Goal: Task Accomplishment & Management: Manage account settings

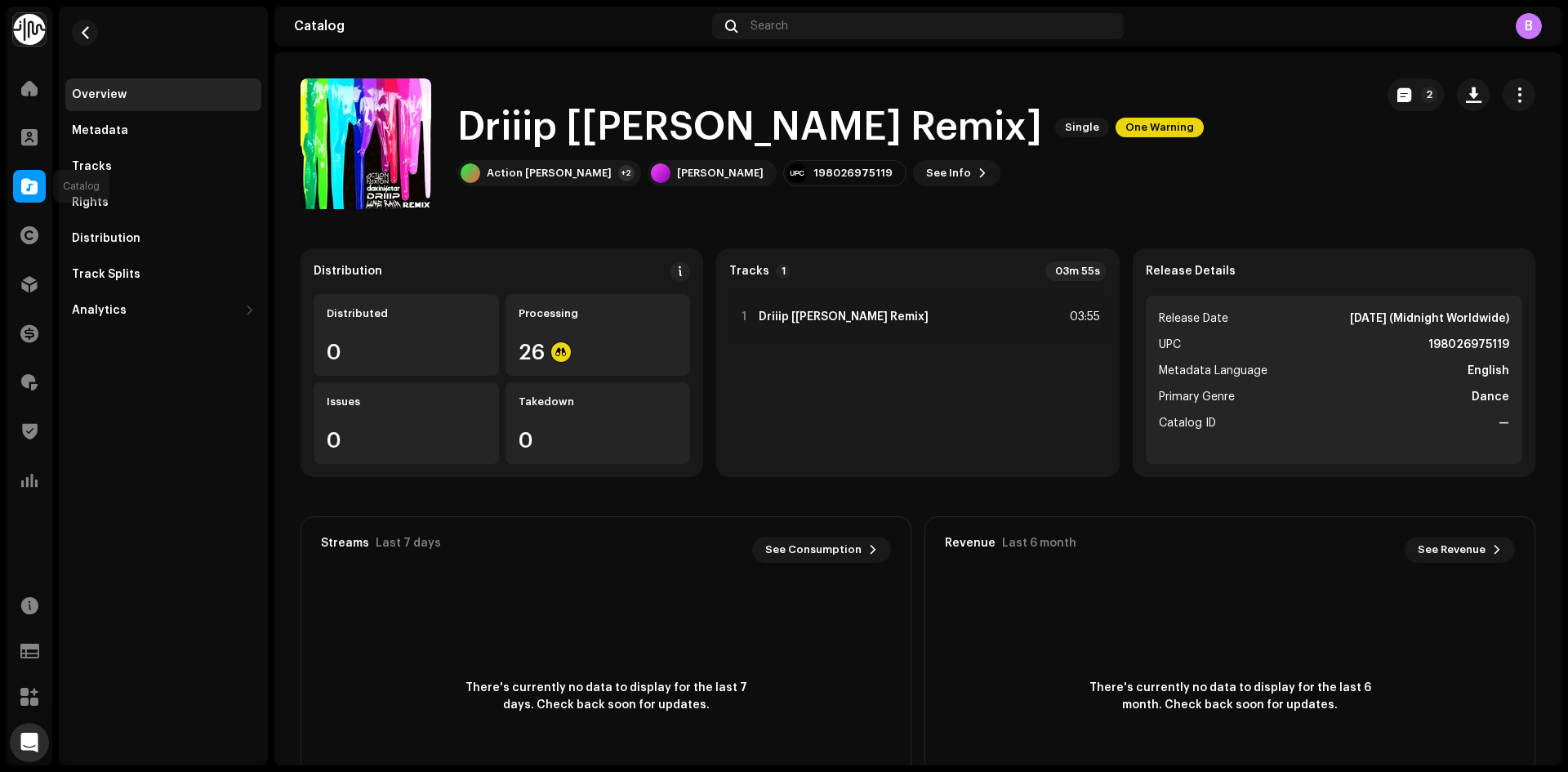
click at [21, 188] on span at bounding box center [29, 186] width 16 height 13
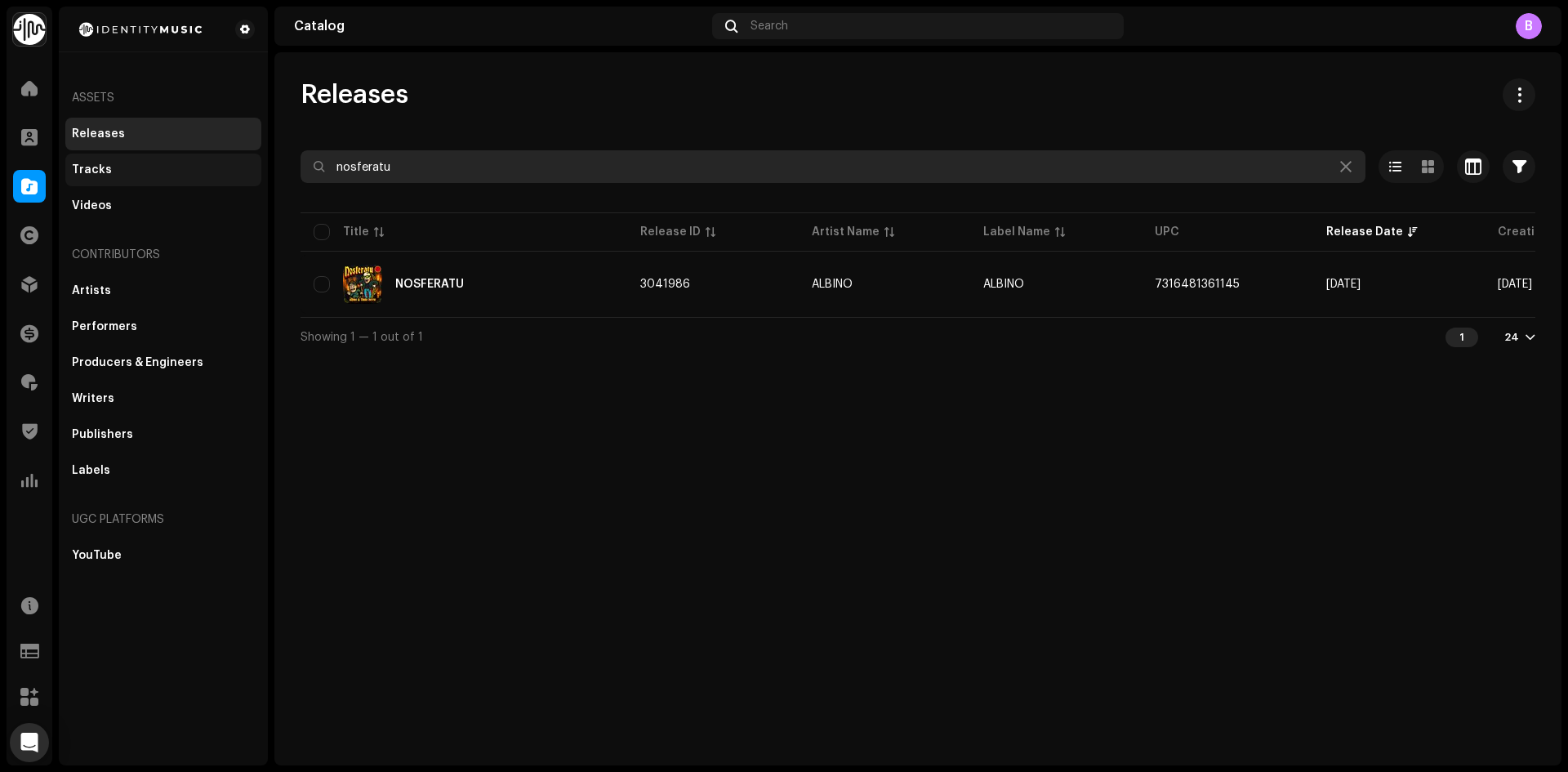
drag, startPoint x: 443, startPoint y: 156, endPoint x: 181, endPoint y: 167, distance: 262.2
click at [187, 167] on div "Identity Music Home Clients Catalog Rights Distribution Finance Royalties Trust…" at bounding box center [784, 386] width 1568 height 772
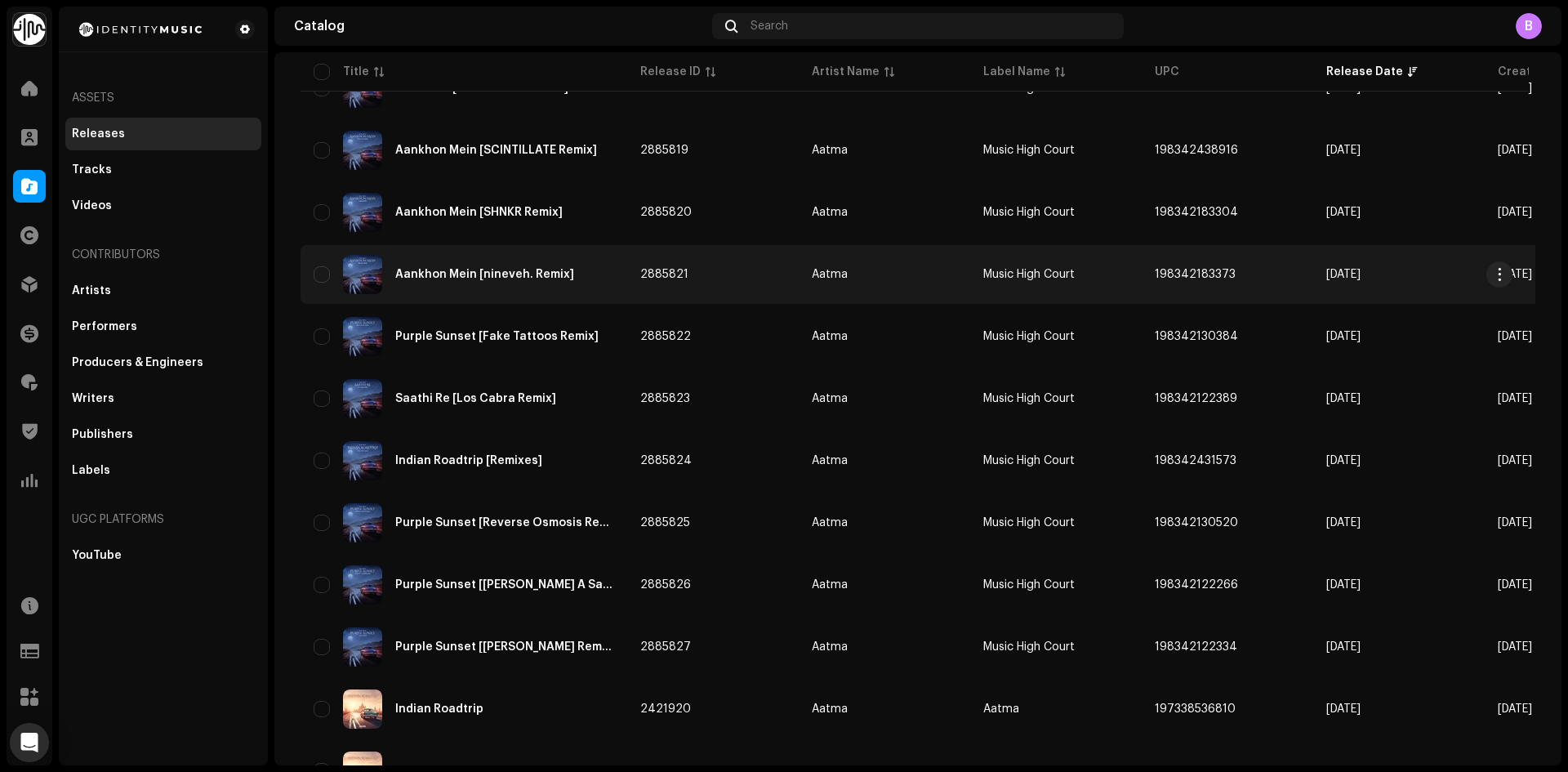
scroll to position [572, 0]
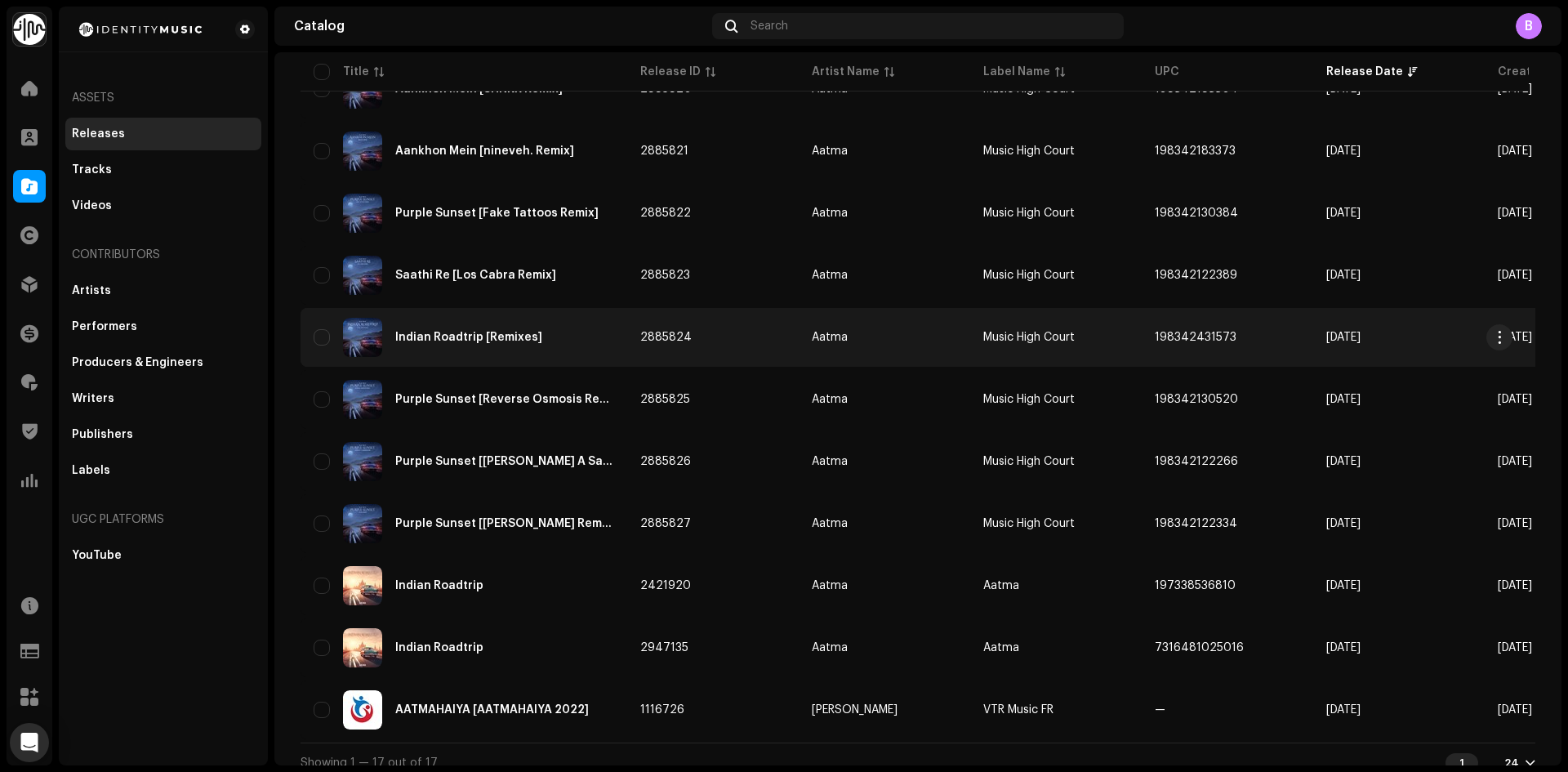
type input "aatma"
click at [521, 355] on div "Indian Roadtrip [Remixes]" at bounding box center [464, 337] width 301 height 39
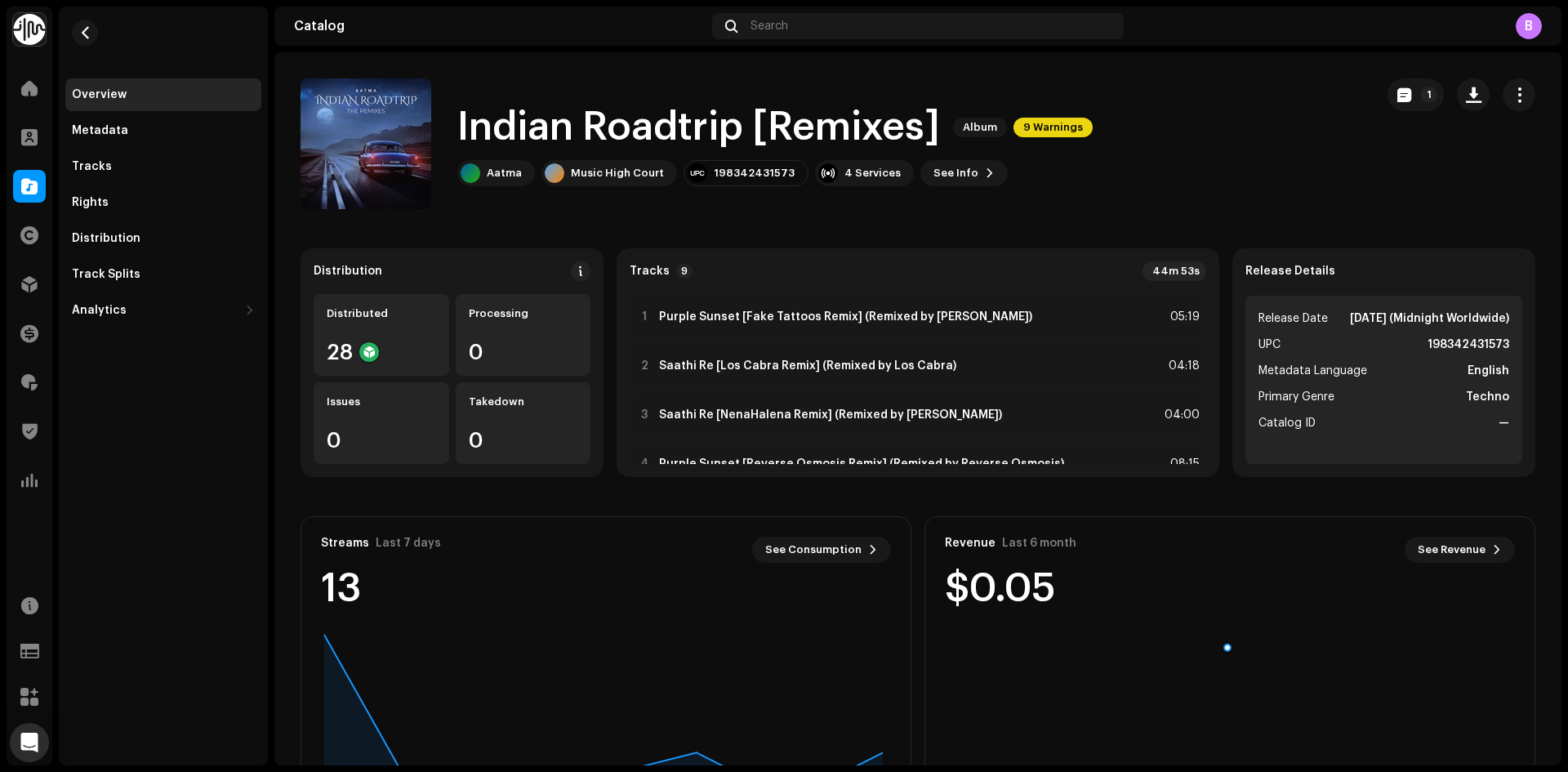
click at [1508, 118] on div "1" at bounding box center [1461, 144] width 148 height 131
click at [1511, 91] on span "button" at bounding box center [1519, 94] width 16 height 13
click at [1445, 176] on div "Edit" at bounding box center [1435, 167] width 165 height 33
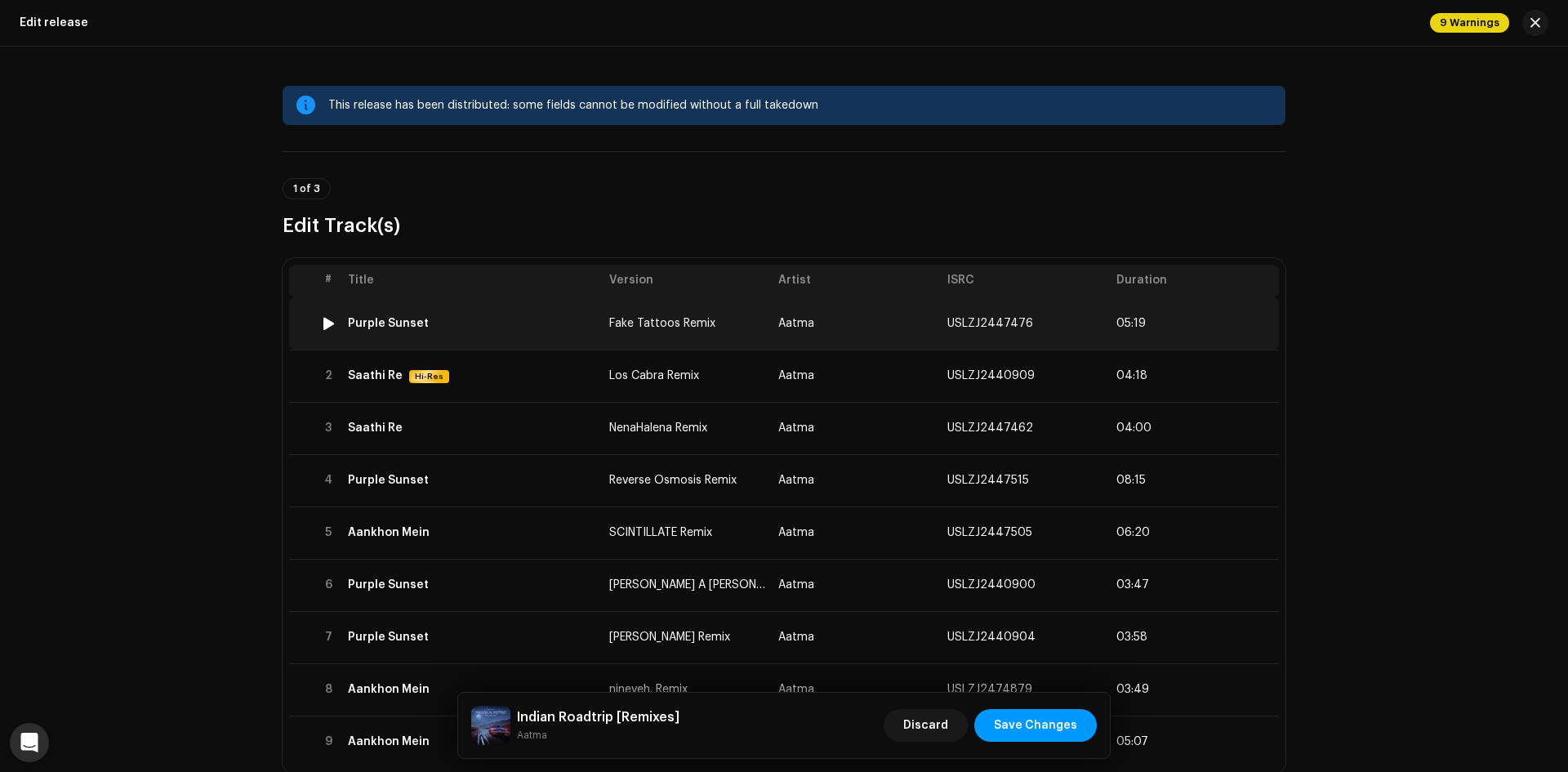
click at [558, 330] on td "Purple Sunset" at bounding box center [472, 323] width 261 height 52
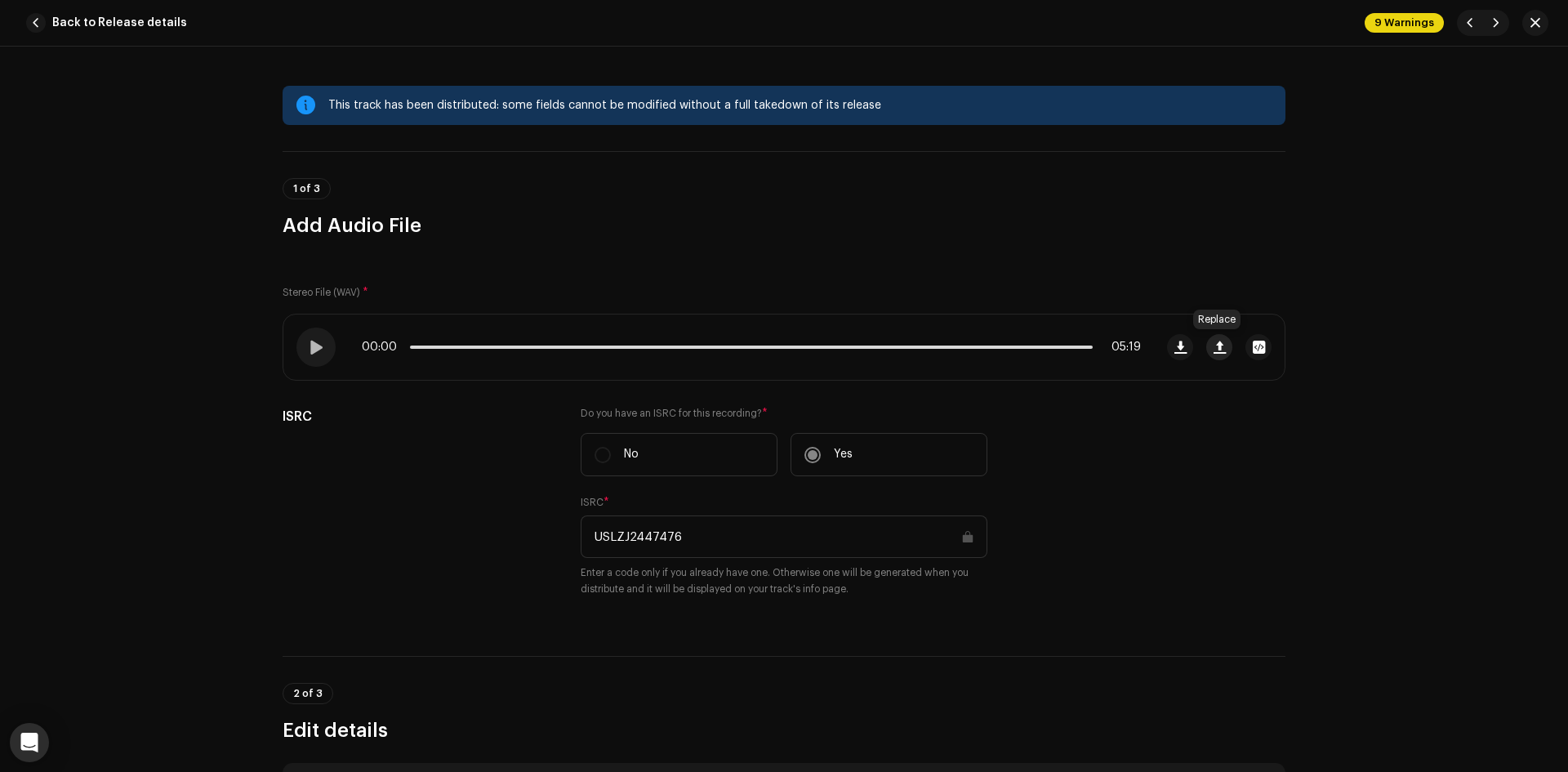
click at [1215, 343] on span "button" at bounding box center [1219, 347] width 12 height 13
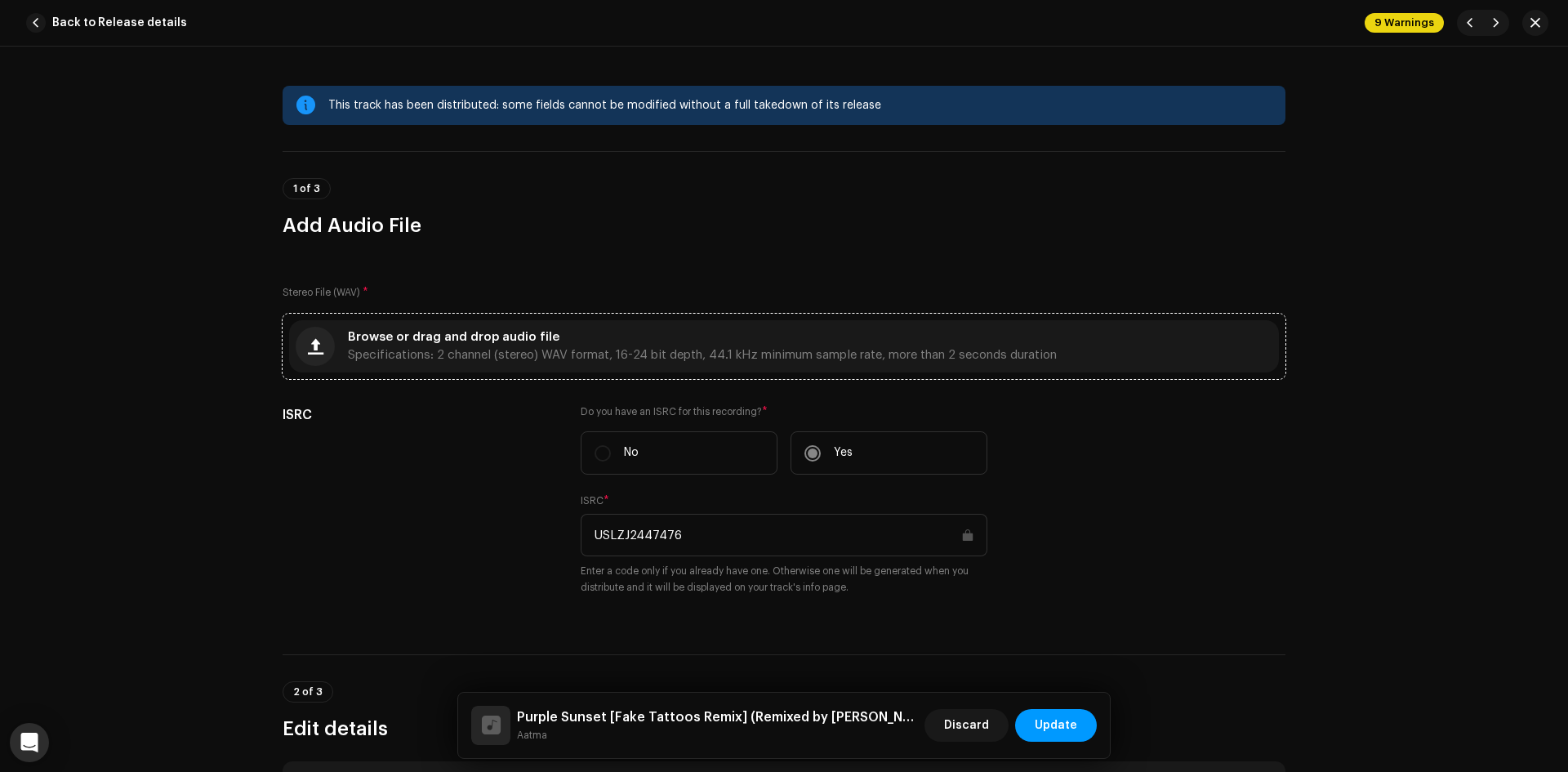
click at [859, 348] on div "Browse or drag and drop audio file Specifications: 2 channel (stereo) WAV forma…" at bounding box center [701, 347] width 709 height 29
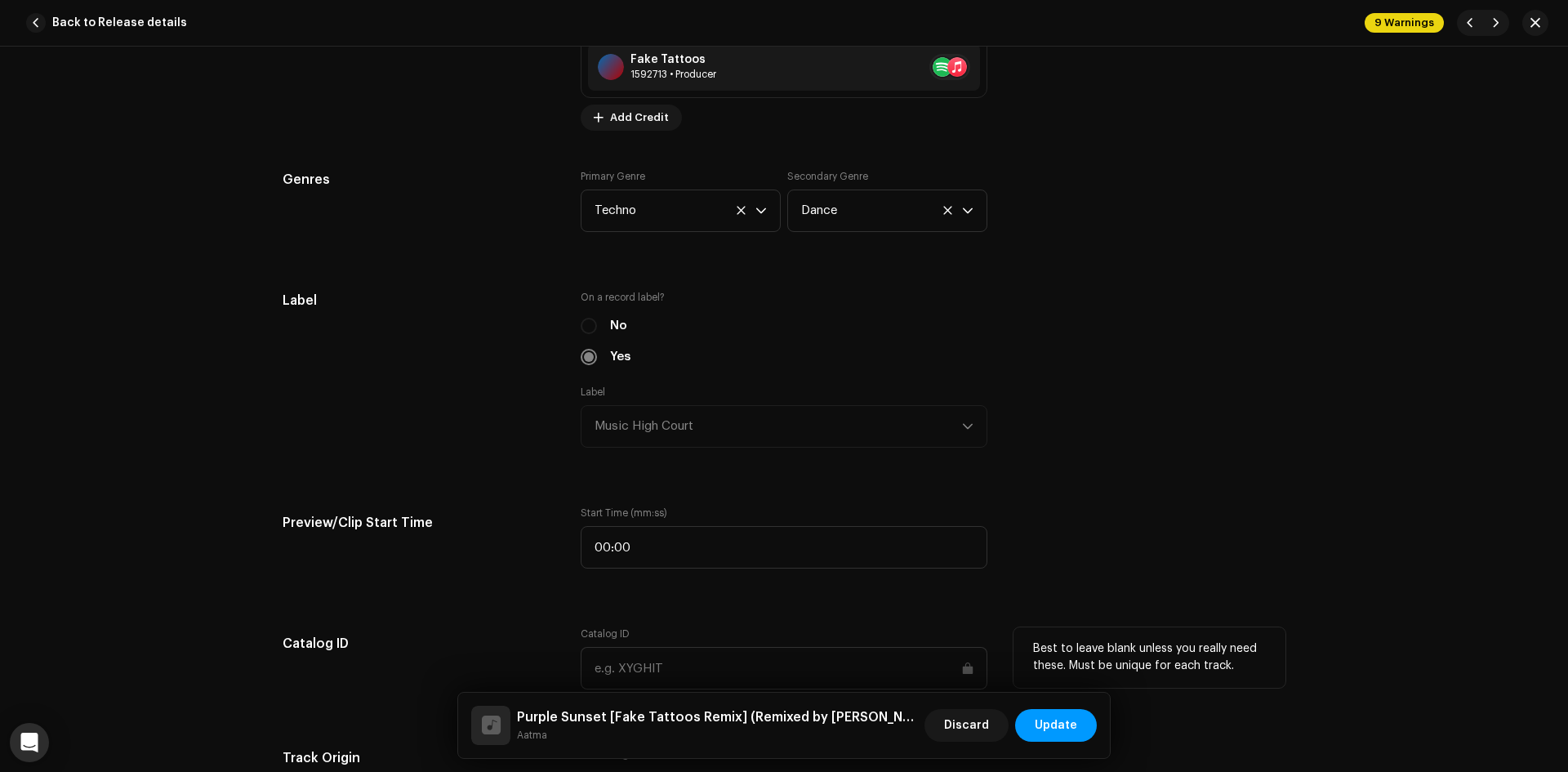
scroll to position [1470, 0]
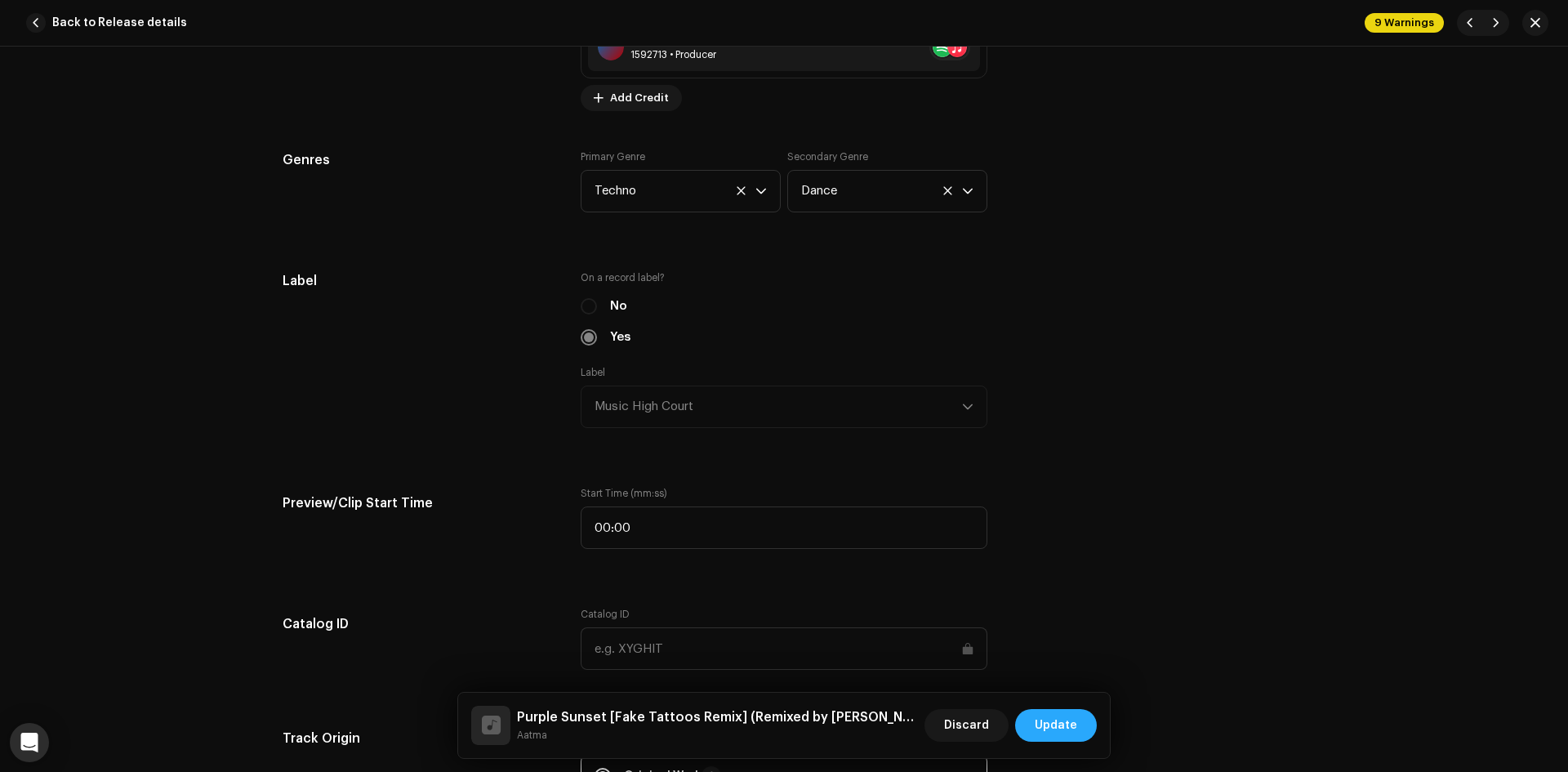
click at [1075, 728] on span "Update" at bounding box center [1055, 725] width 42 height 33
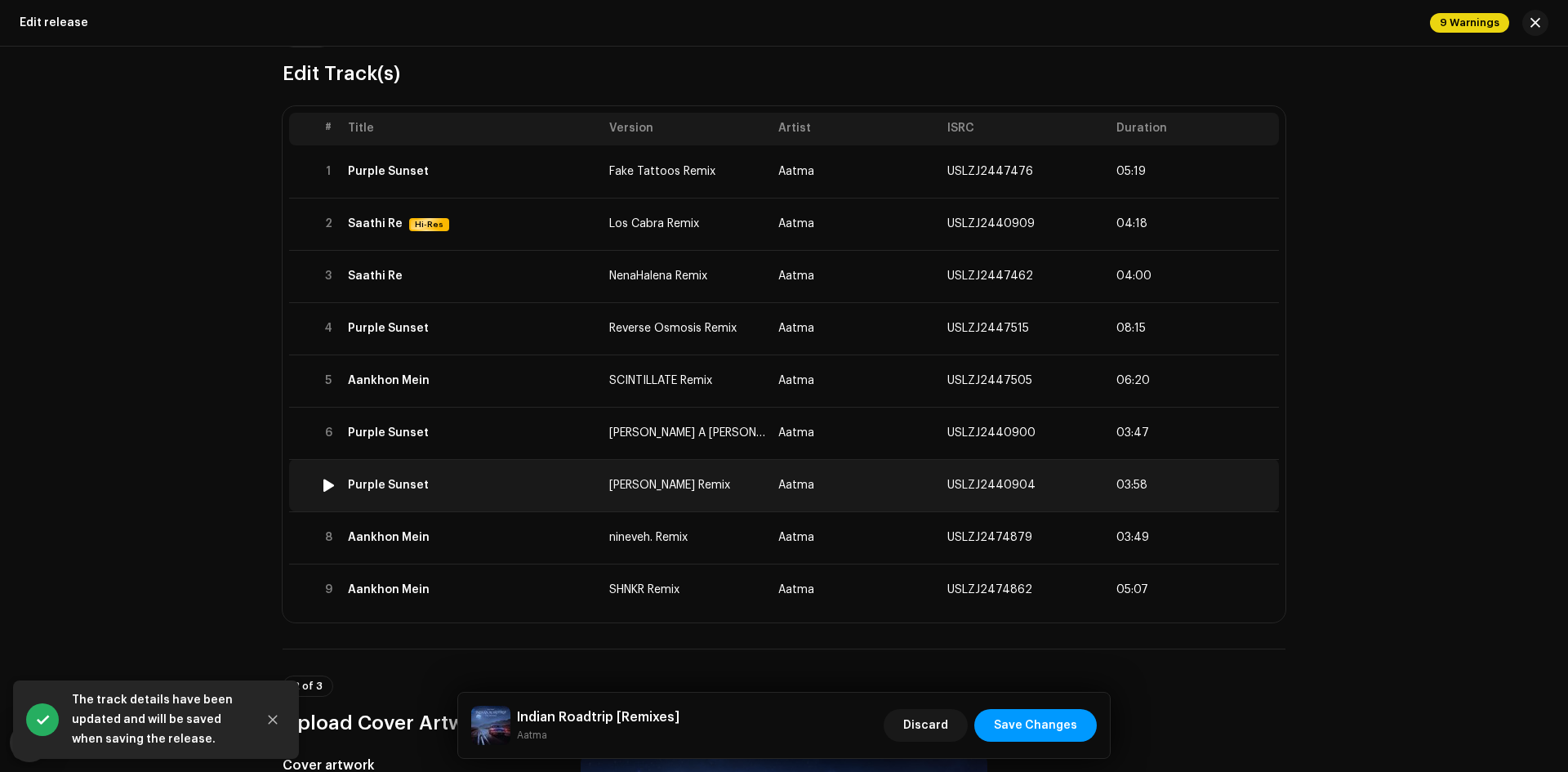
scroll to position [81, 0]
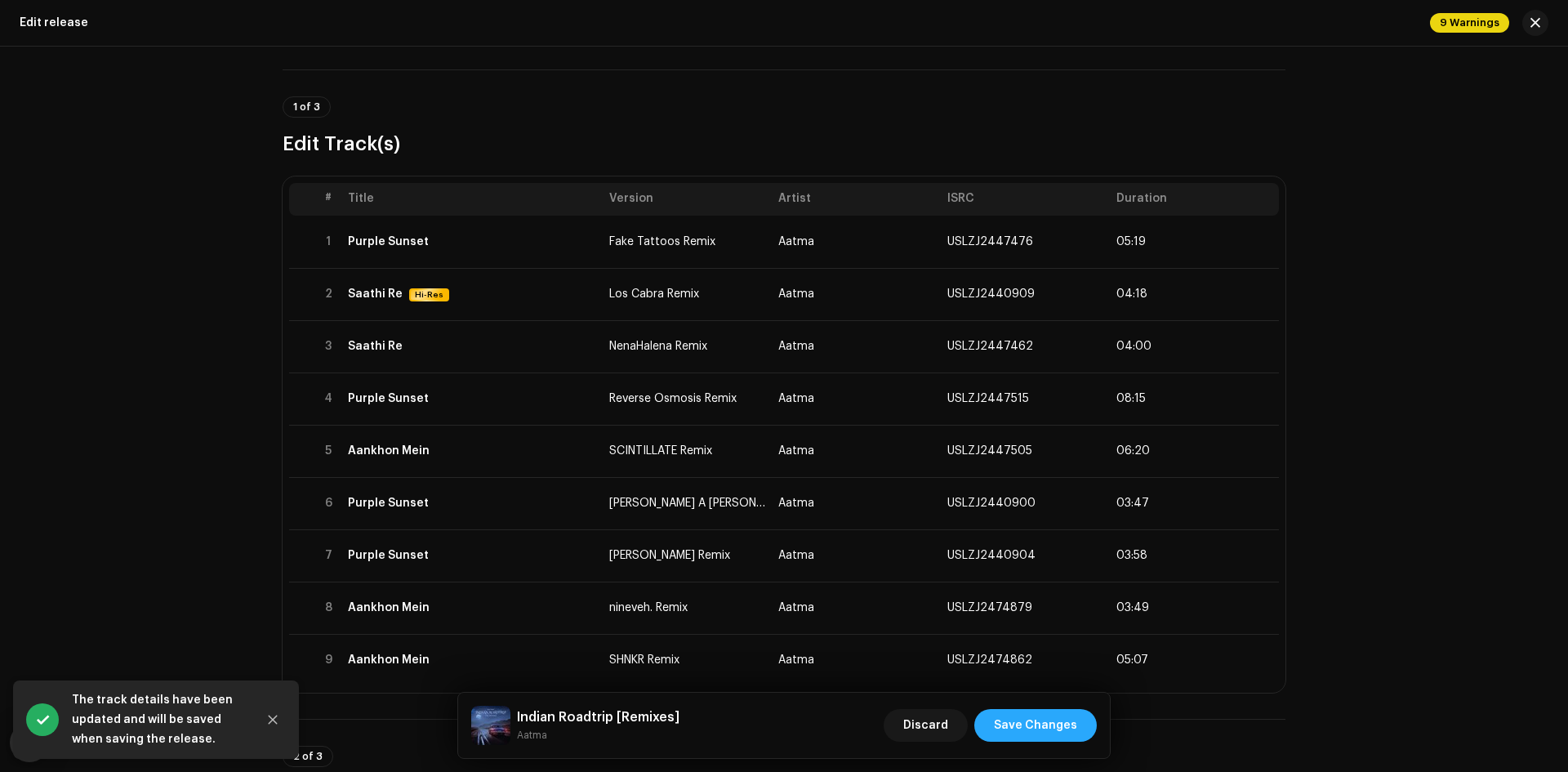
click at [1064, 731] on span "Save Changes" at bounding box center [1035, 725] width 83 height 33
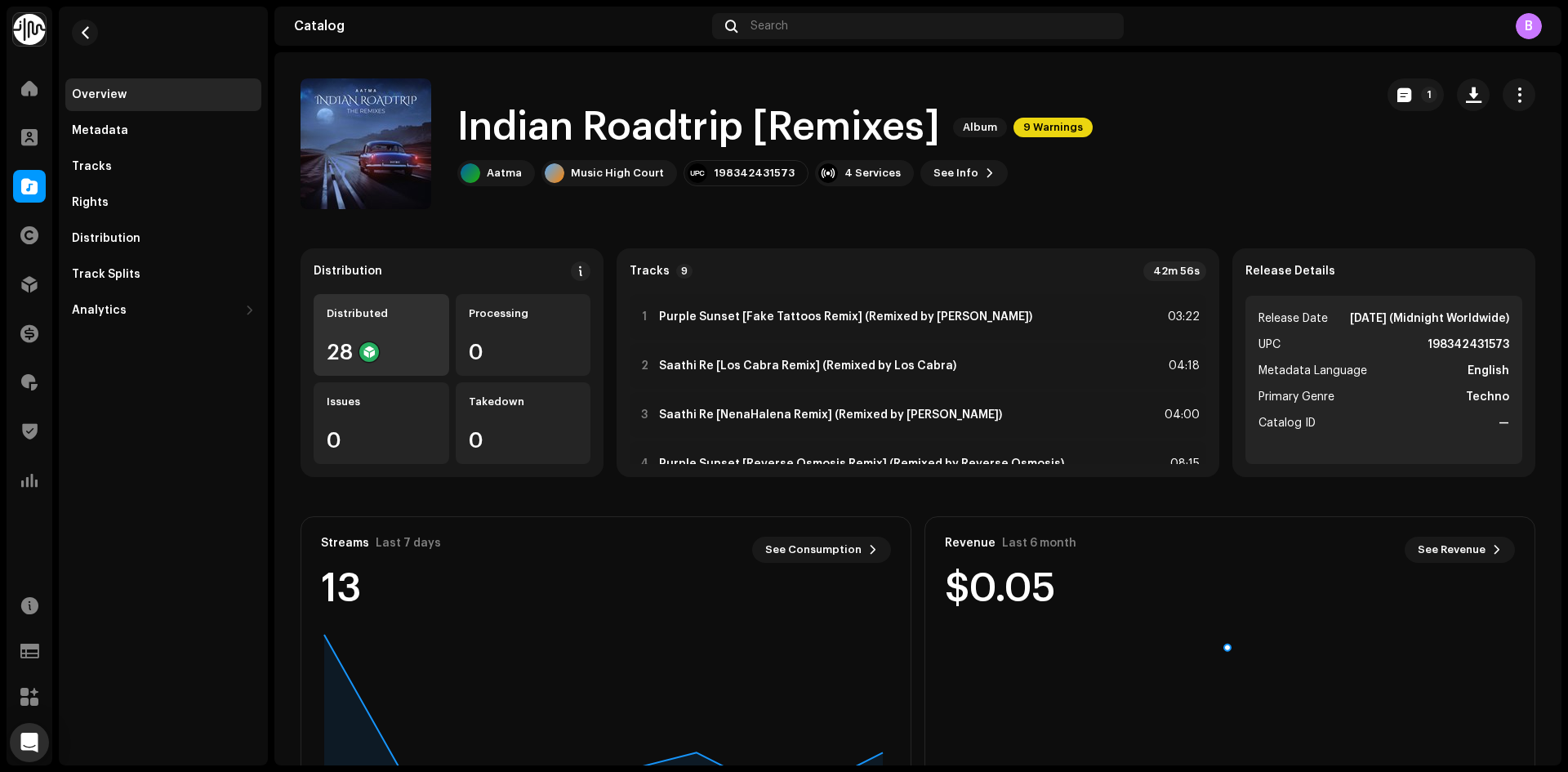
click at [395, 358] on div "28" at bounding box center [381, 351] width 110 height 21
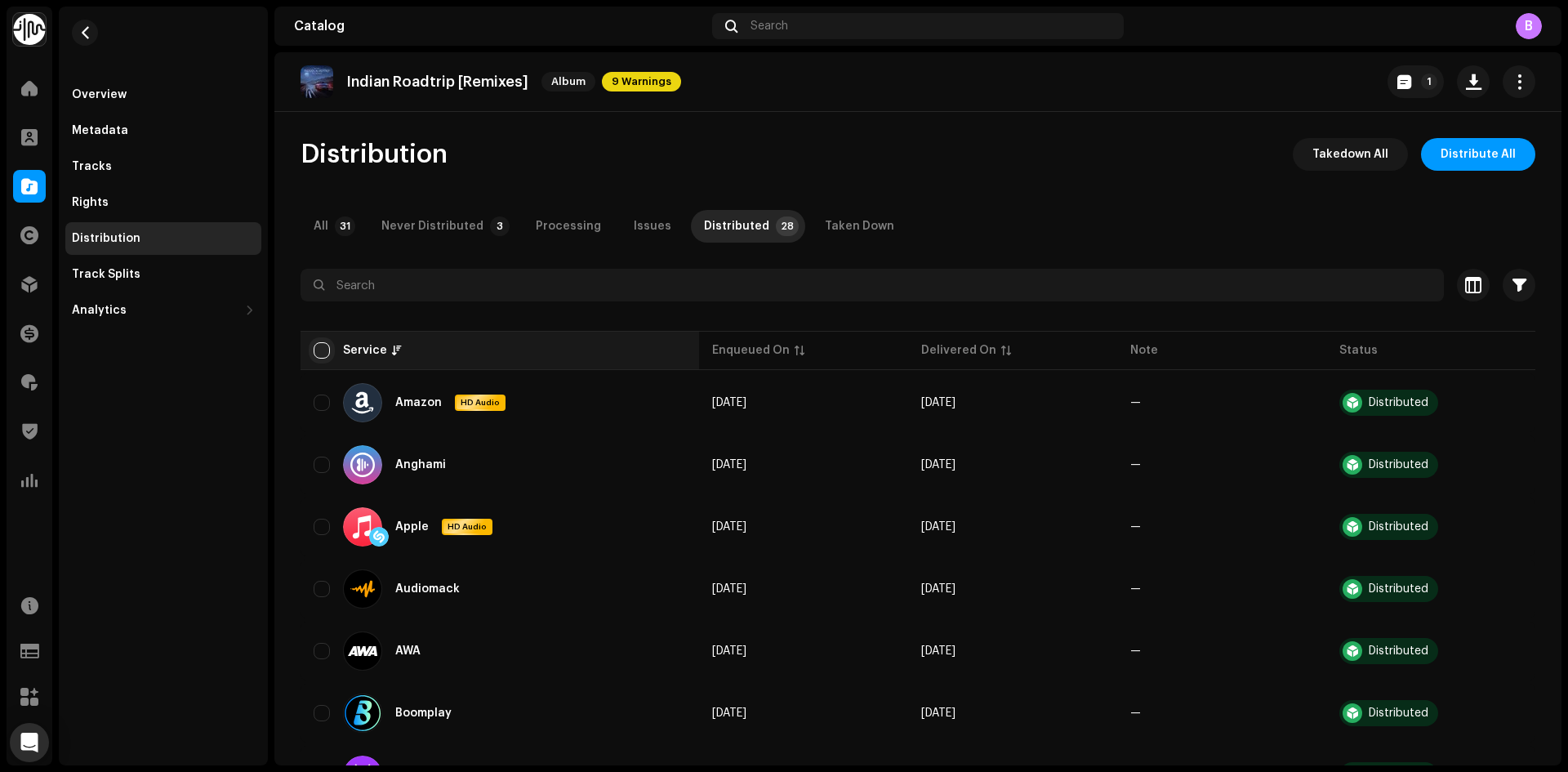
click at [322, 355] on input "checkbox" at bounding box center [322, 350] width 16 height 16
checkbox input "true"
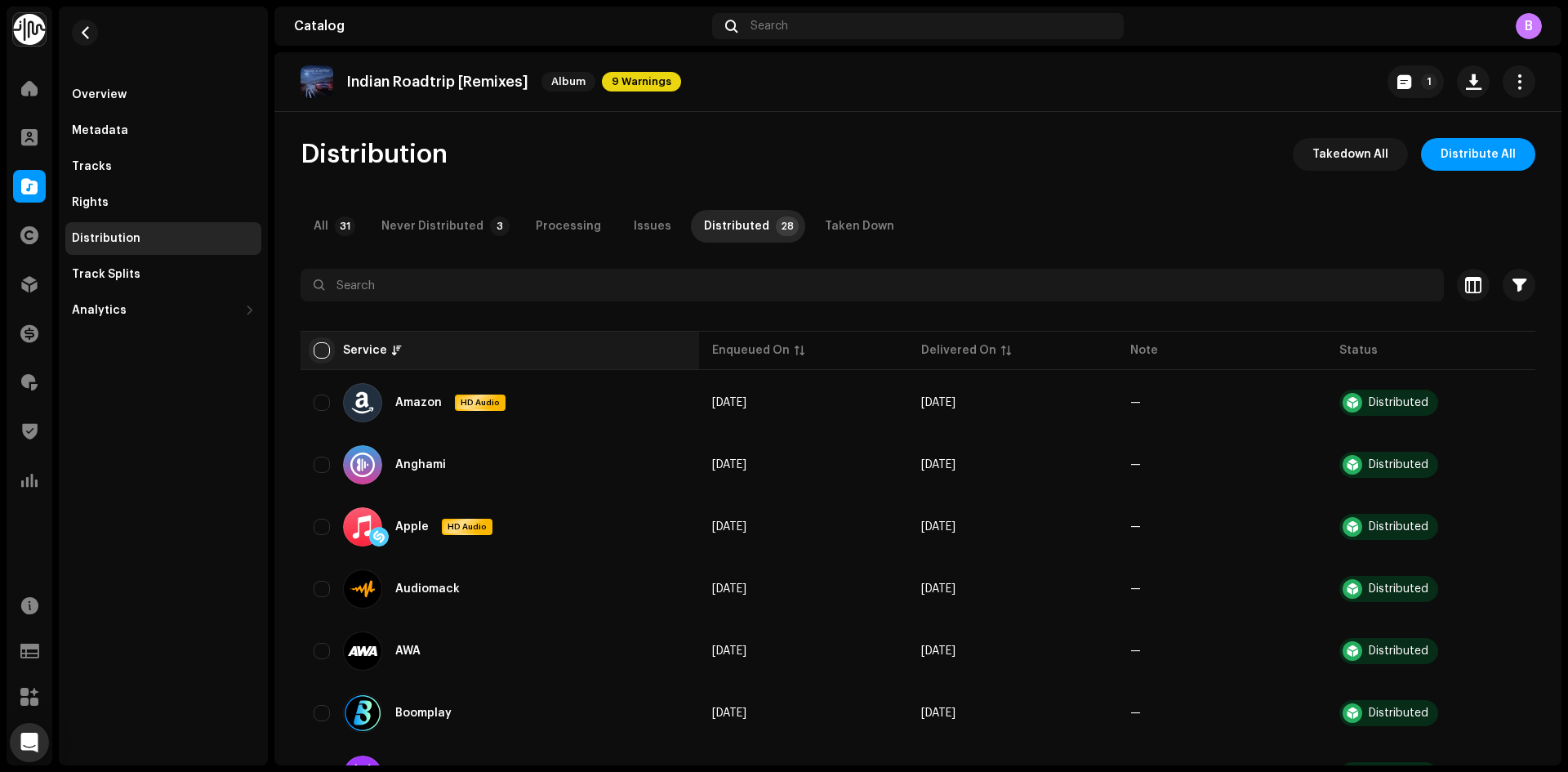
checkbox input "true"
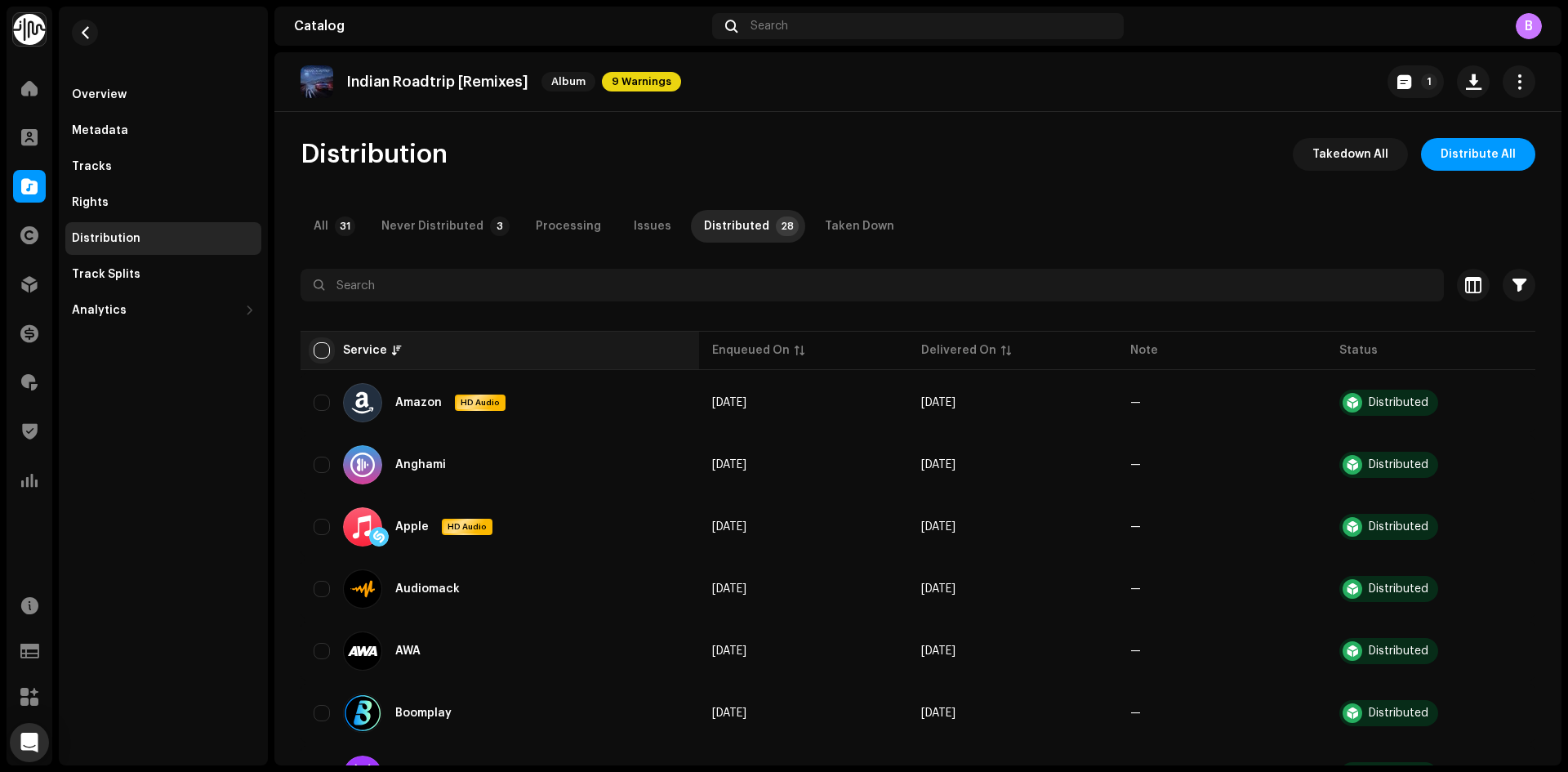
checkbox input "true"
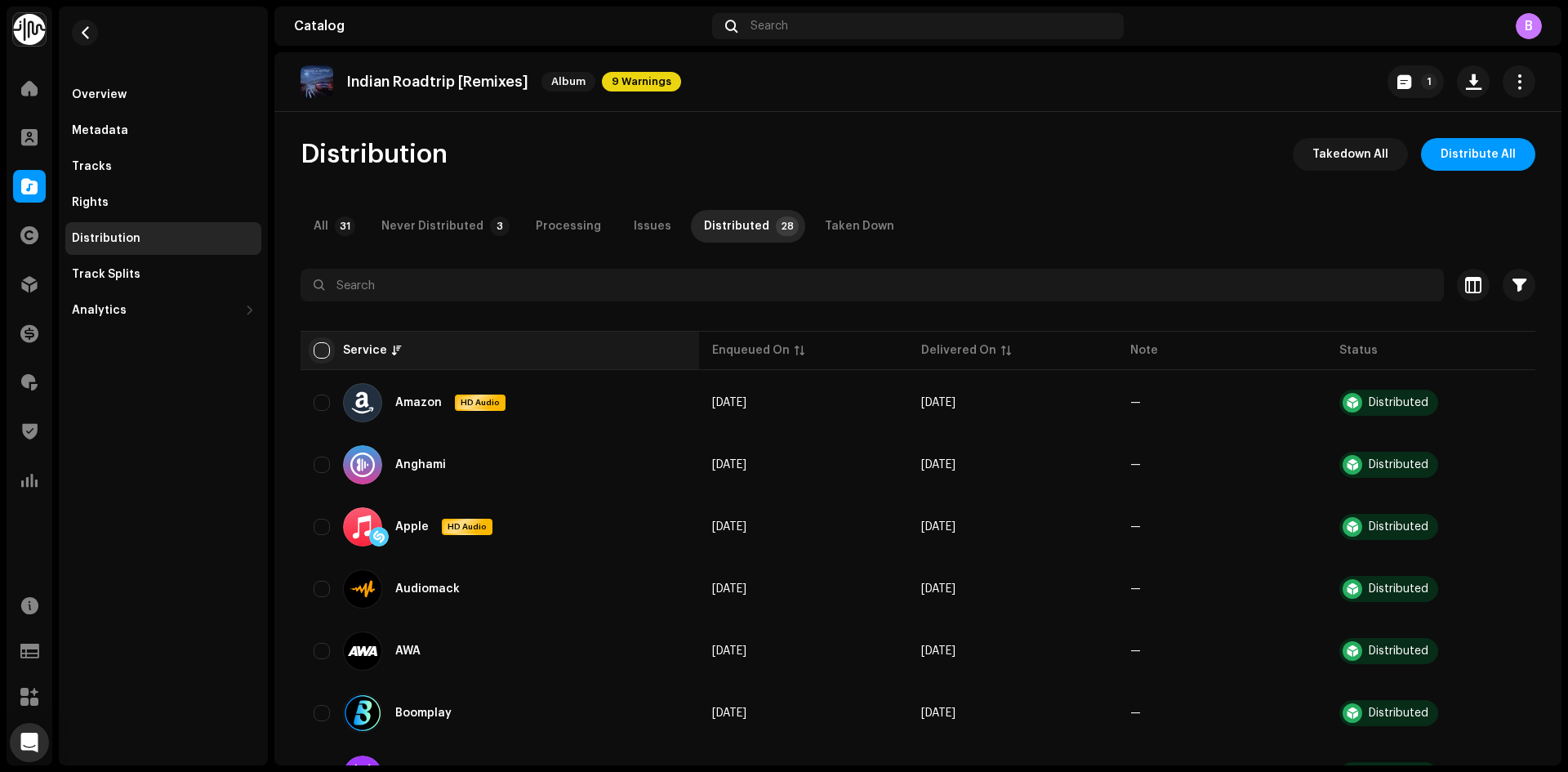
checkbox input "true"
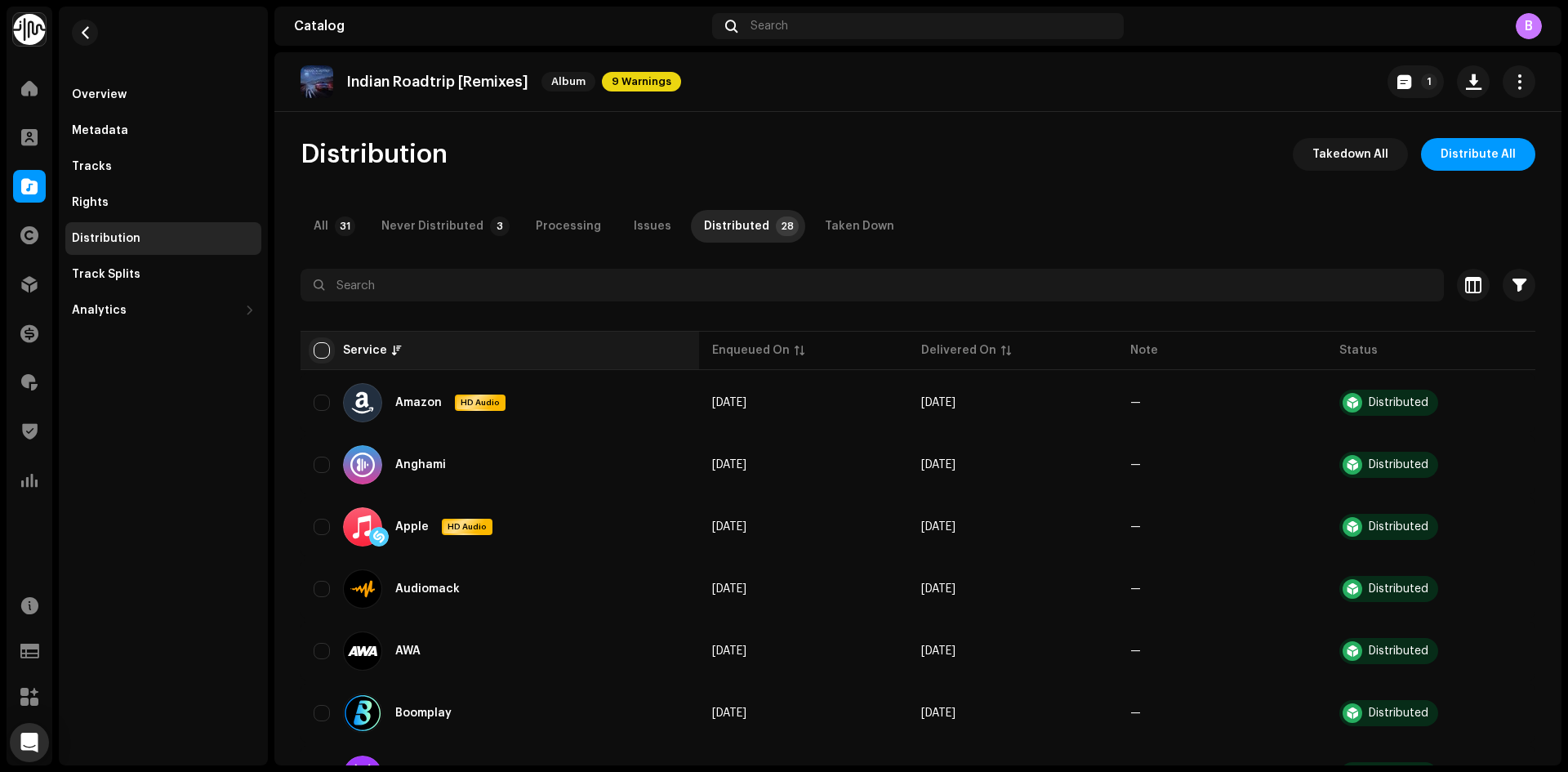
checkbox input "true"
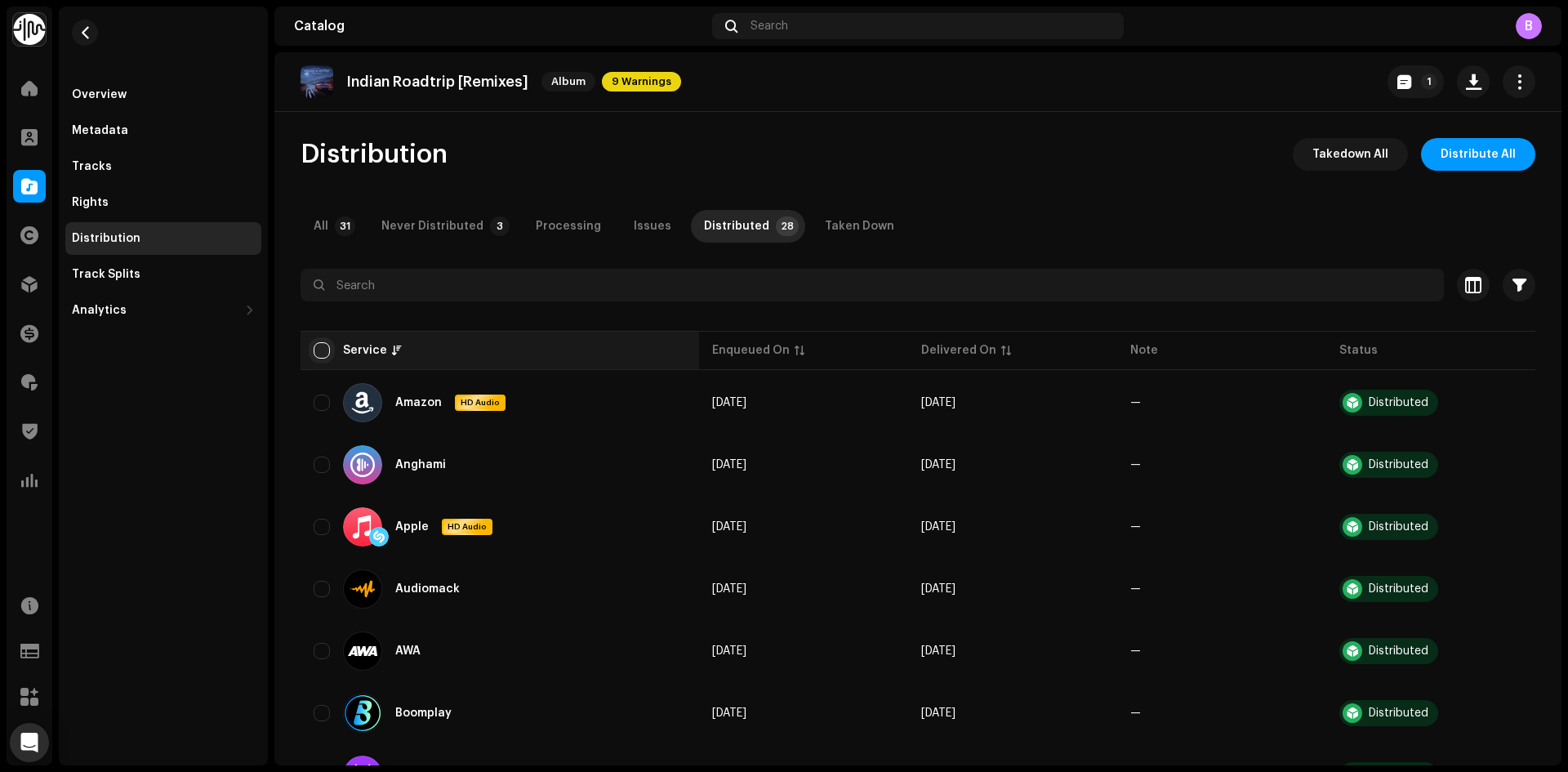
checkbox input "true"
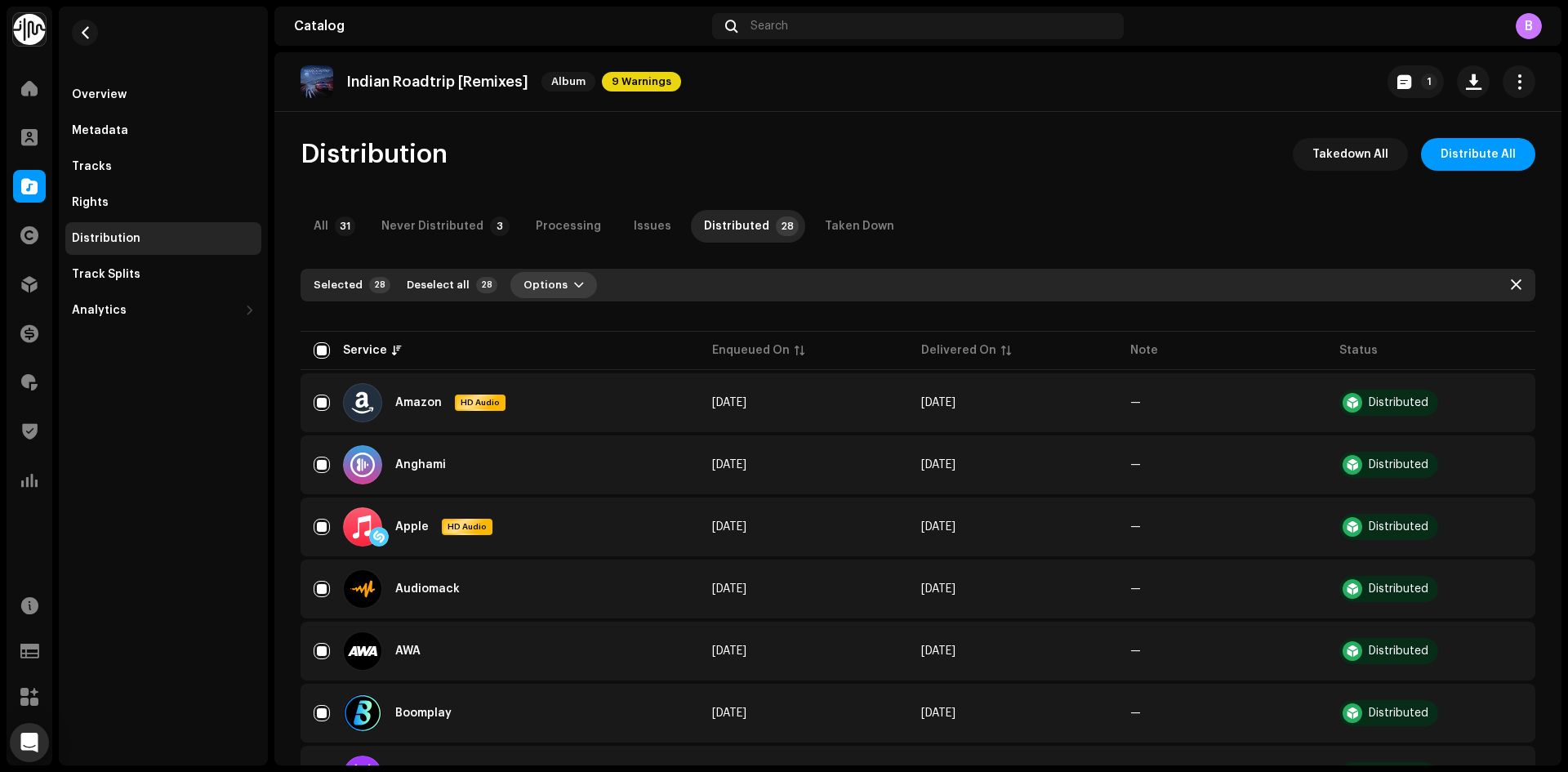
click at [556, 290] on button "Options" at bounding box center [553, 284] width 87 height 27
click at [584, 318] on div "Distribute" at bounding box center [591, 322] width 152 height 13
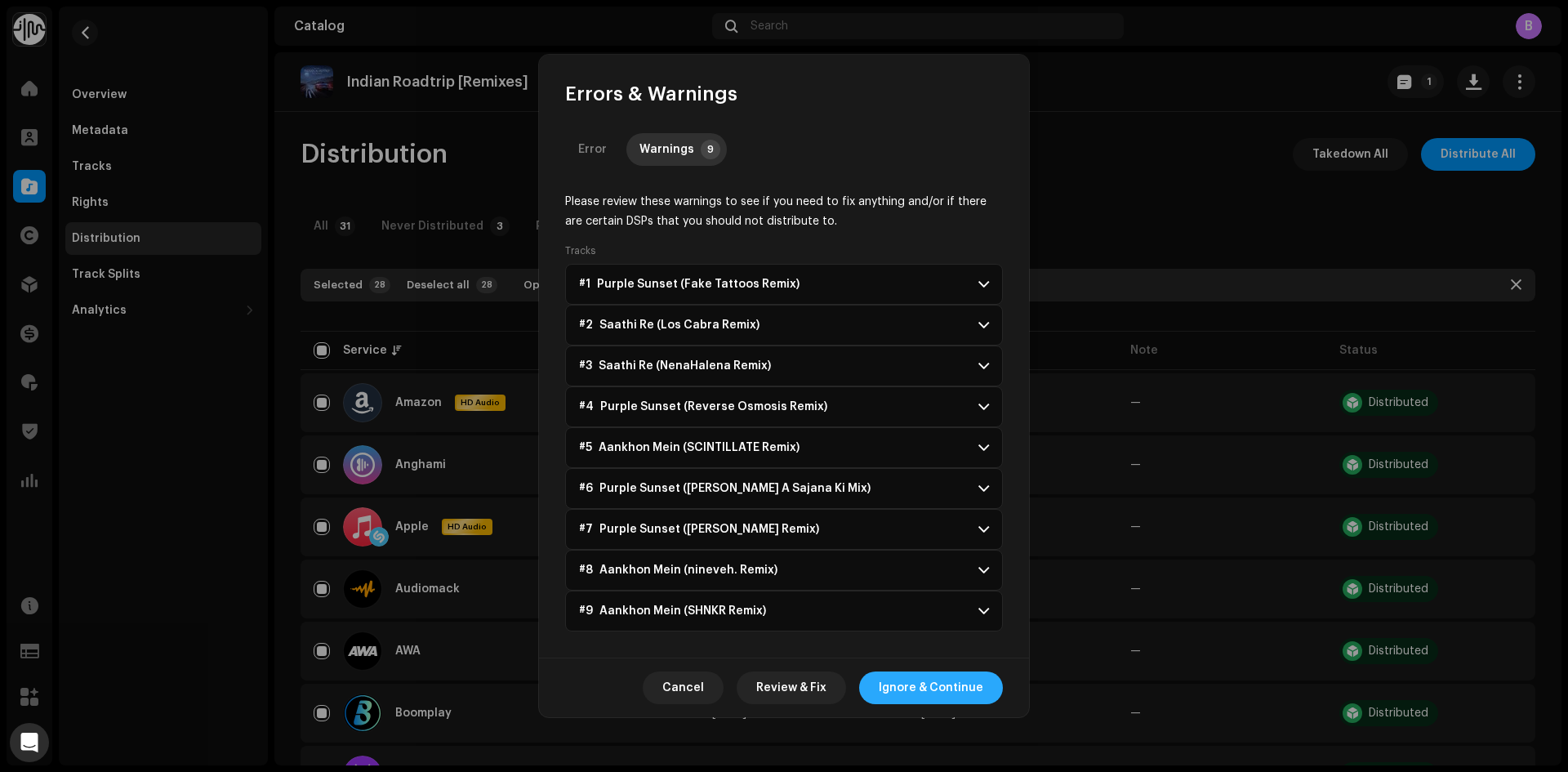
click at [937, 676] on span "Ignore & Continue" at bounding box center [931, 688] width 104 height 33
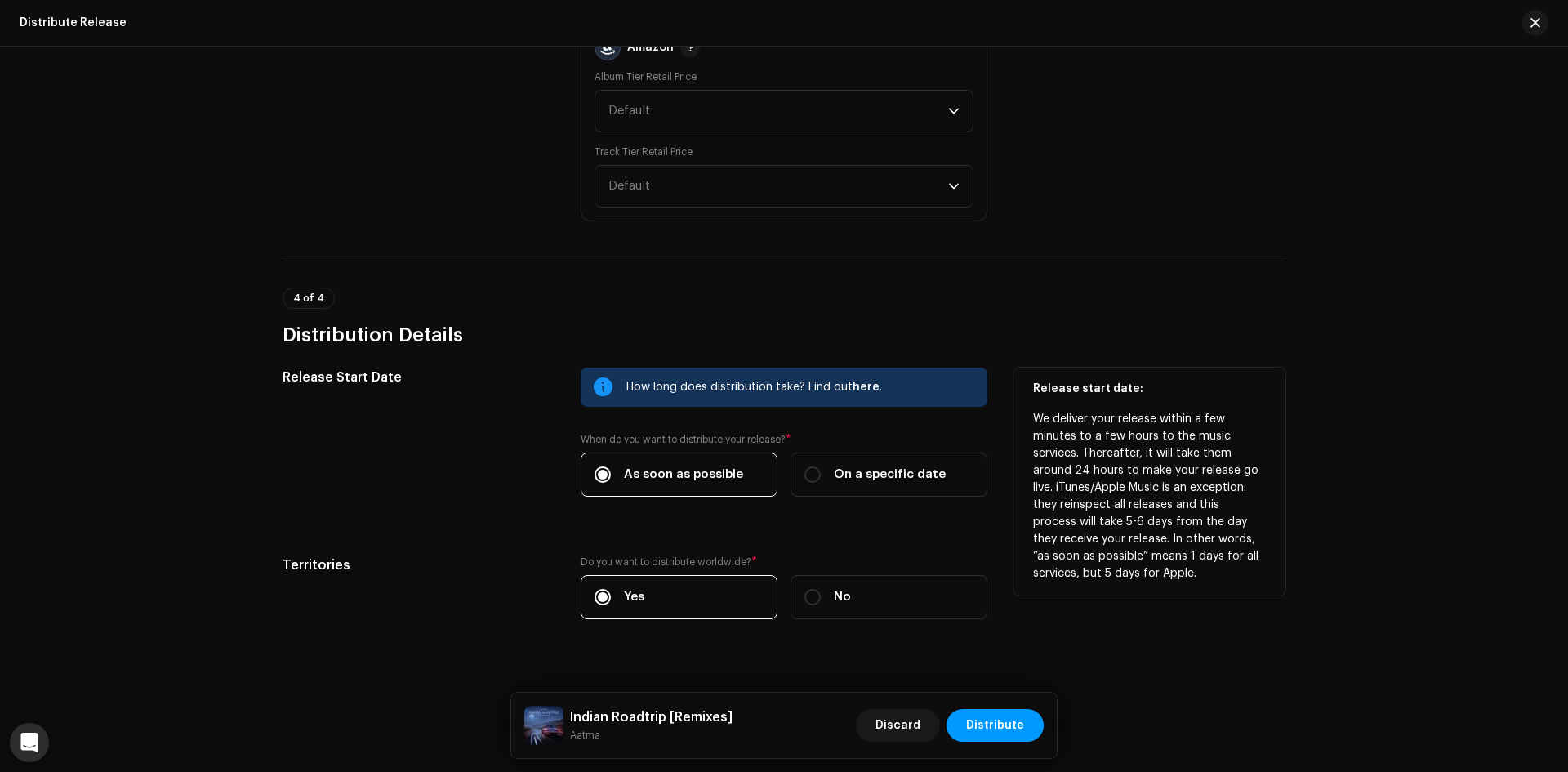
scroll to position [2924, 0]
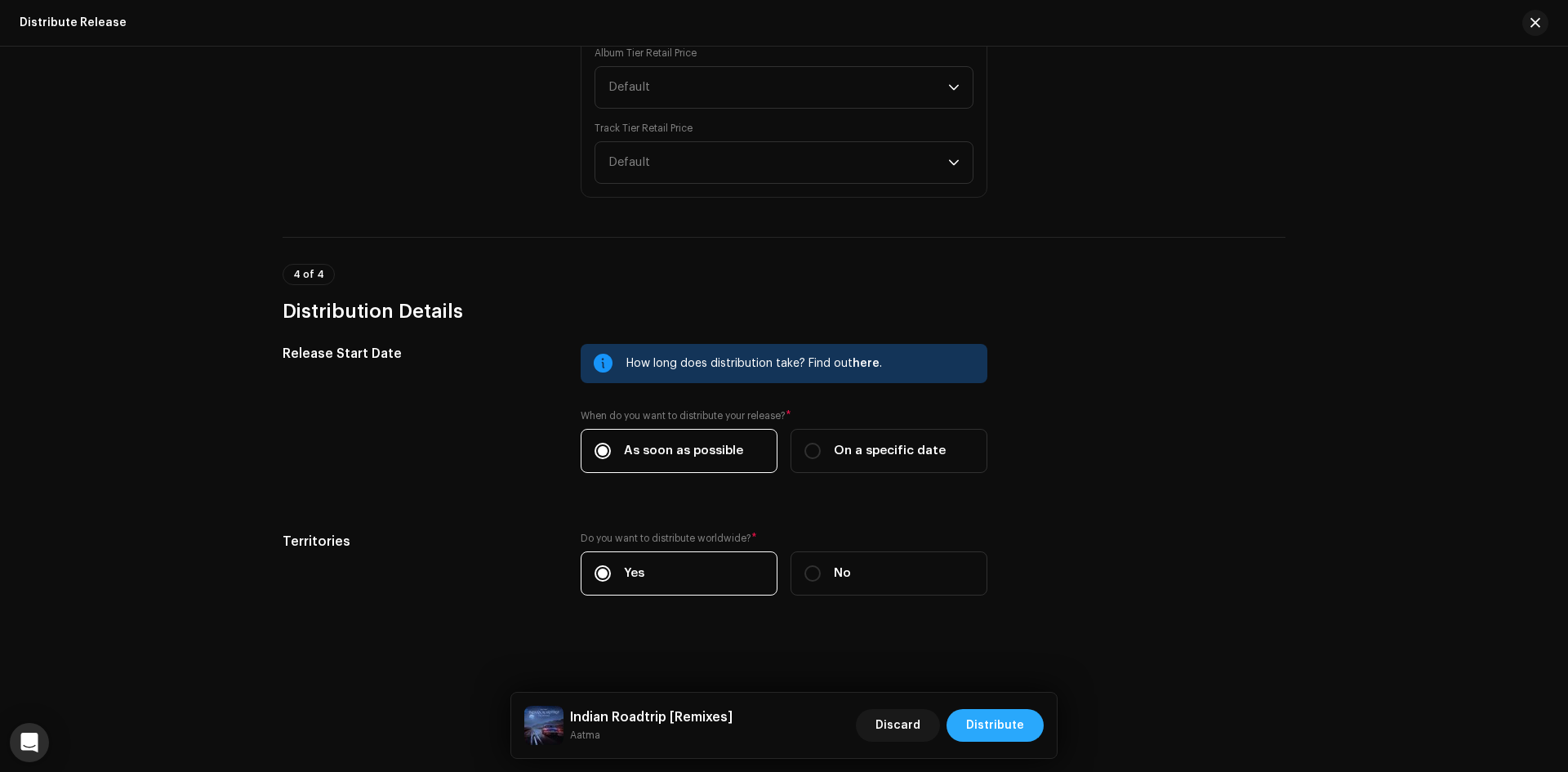
click at [1000, 714] on span "Distribute" at bounding box center [994, 725] width 58 height 33
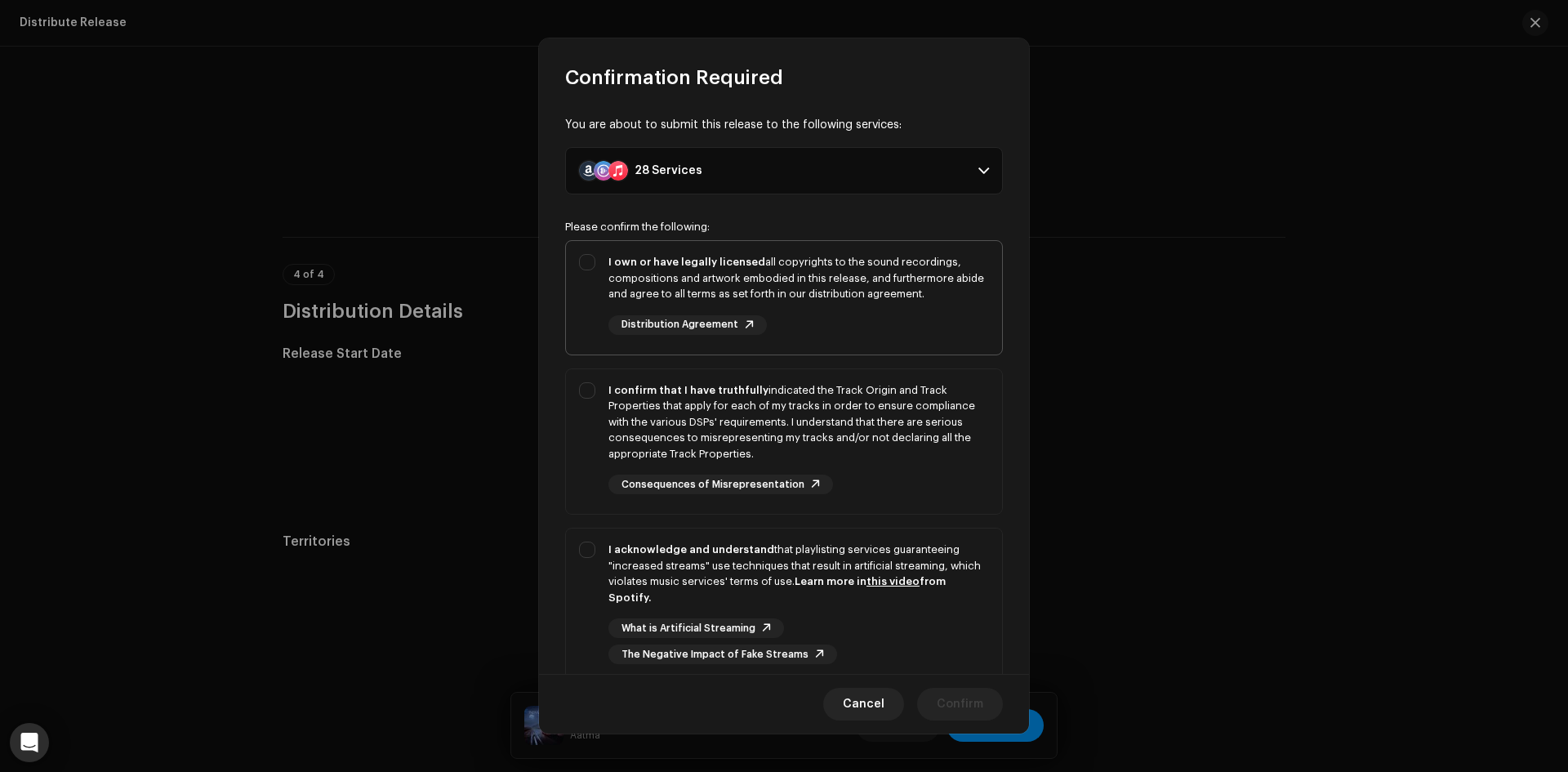
click at [627, 245] on div "I own or have legally licensed all copyrights to the sound recordings, composit…" at bounding box center [784, 294] width 436 height 107
checkbox input "true"
click at [658, 448] on div "I confirm that I have truthfully indicated the Track Origin and Track Propertie…" at bounding box center [798, 423] width 380 height 80
checkbox input "true"
drag, startPoint x: 683, startPoint y: 563, endPoint x: 987, endPoint y: 732, distance: 347.8
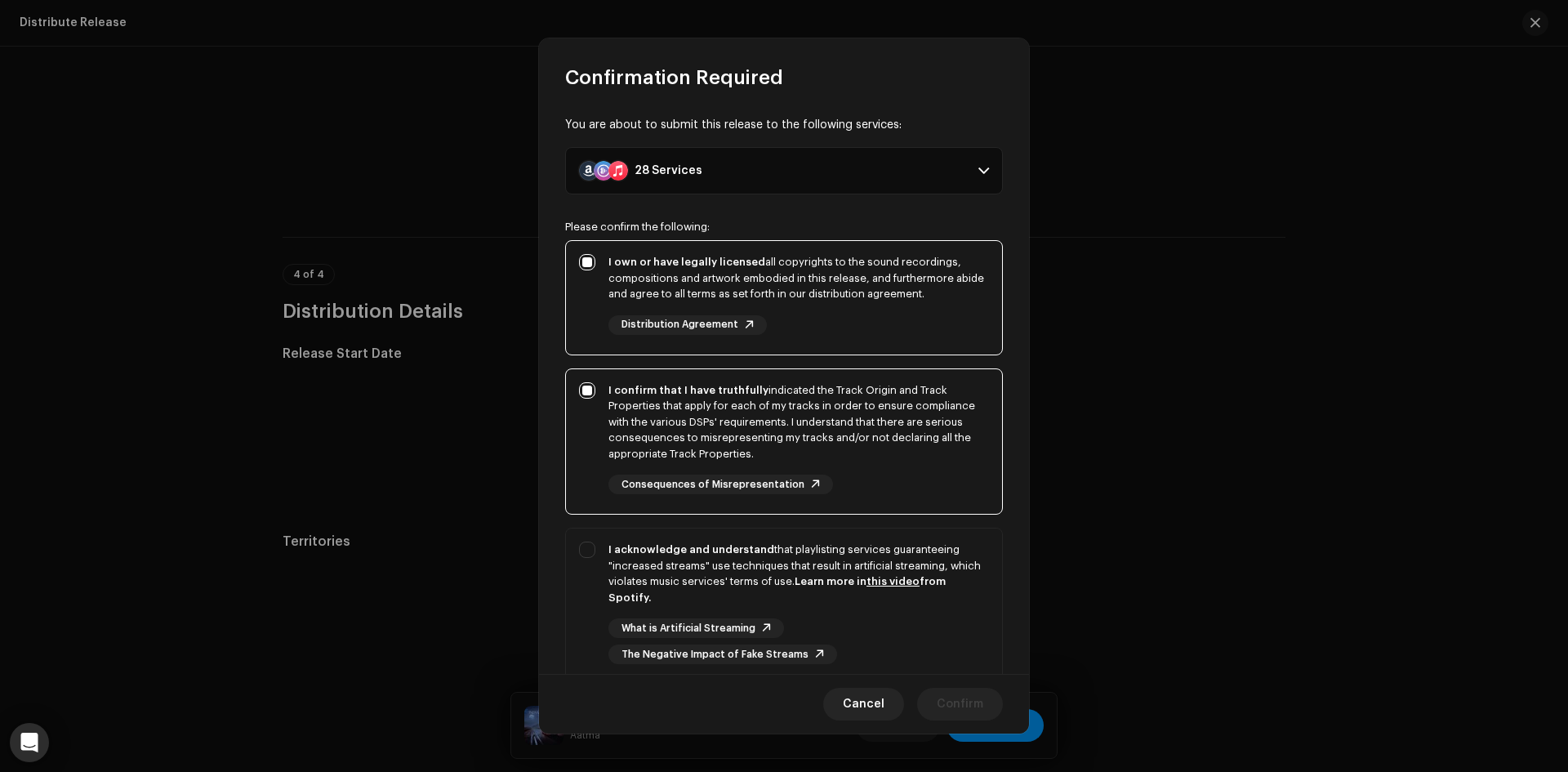
click at [684, 563] on div "I acknowledge and understand that playlisting services guaranteeing "increased …" at bounding box center [798, 574] width 380 height 64
checkbox input "true"
click at [951, 702] on span "Confirm" at bounding box center [959, 704] width 47 height 33
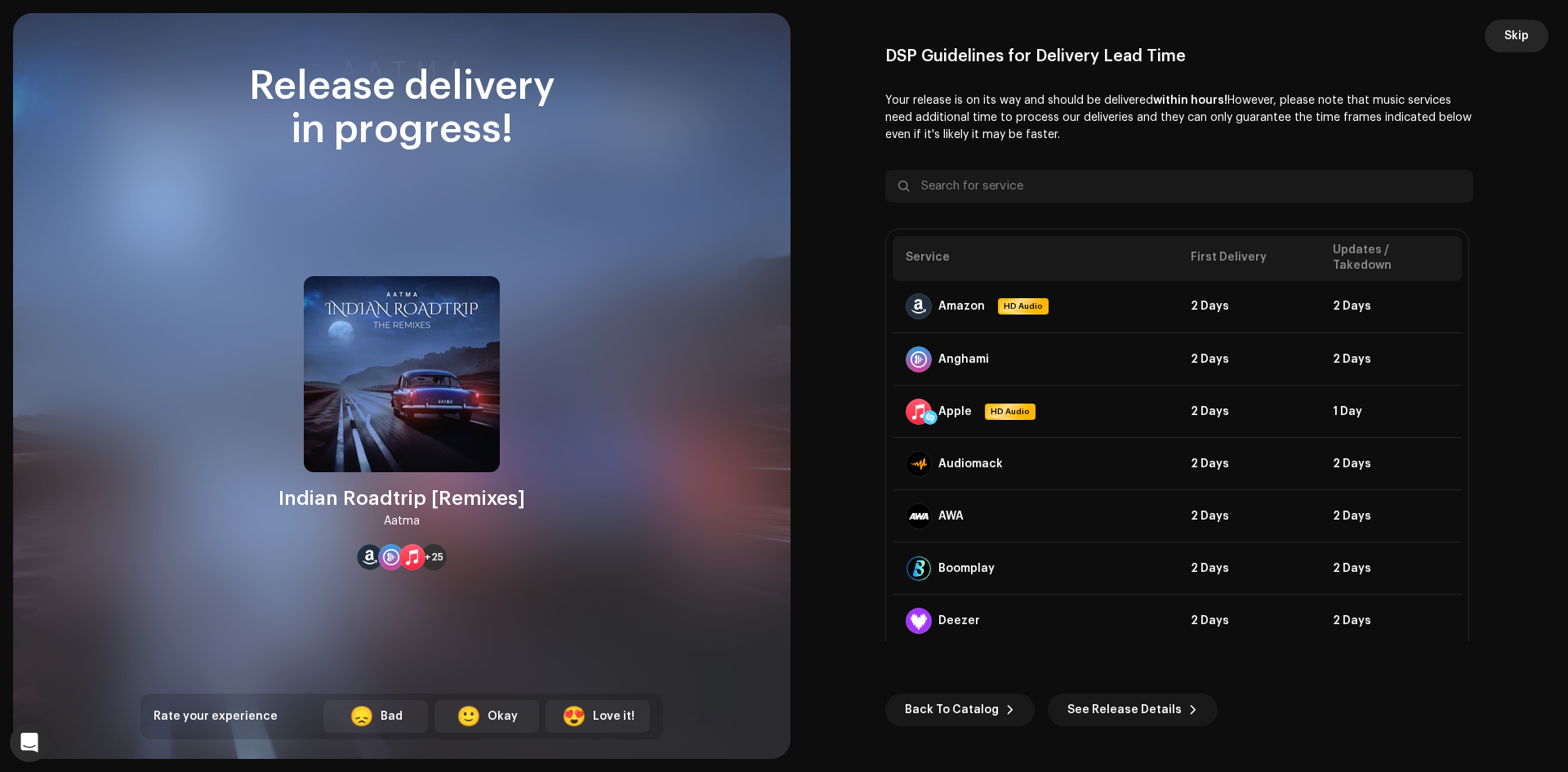
click at [1507, 32] on span "Skip" at bounding box center [1516, 36] width 25 height 33
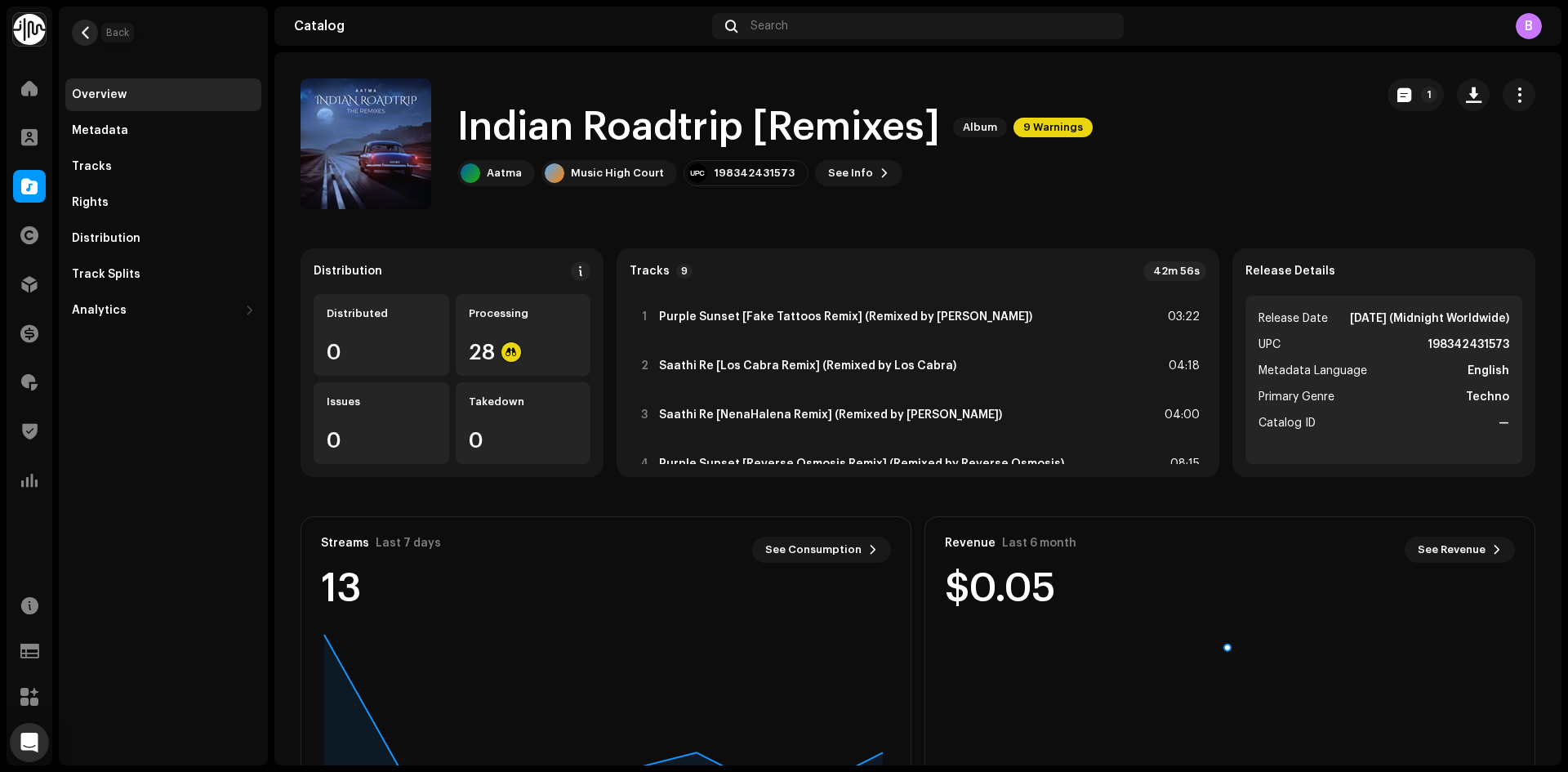
click at [76, 32] on button "button" at bounding box center [85, 32] width 27 height 27
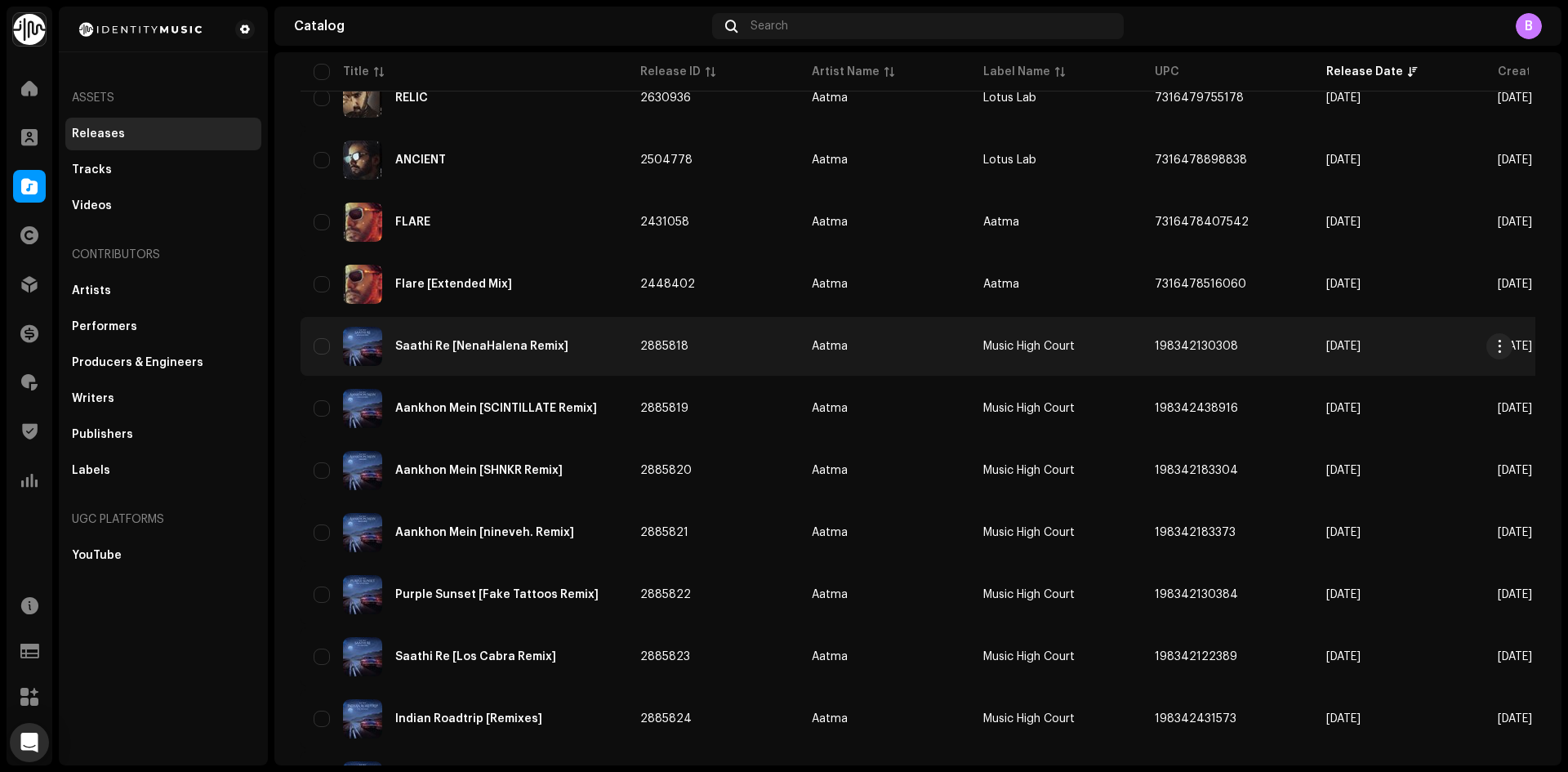
scroll to position [327, 0]
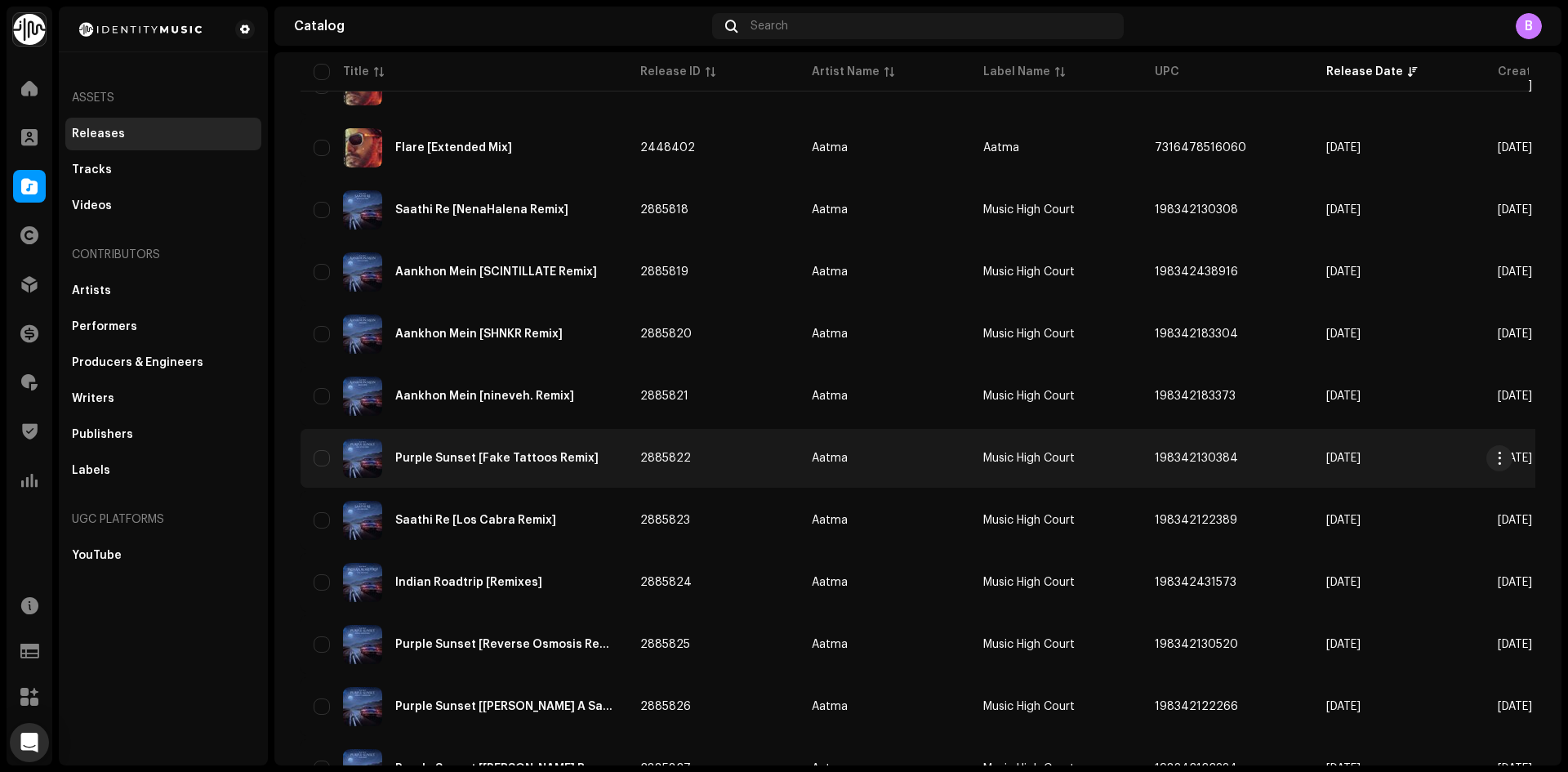
click at [552, 458] on div "Purple Sunset [Fake Tattoos Remix]" at bounding box center [496, 458] width 203 height 12
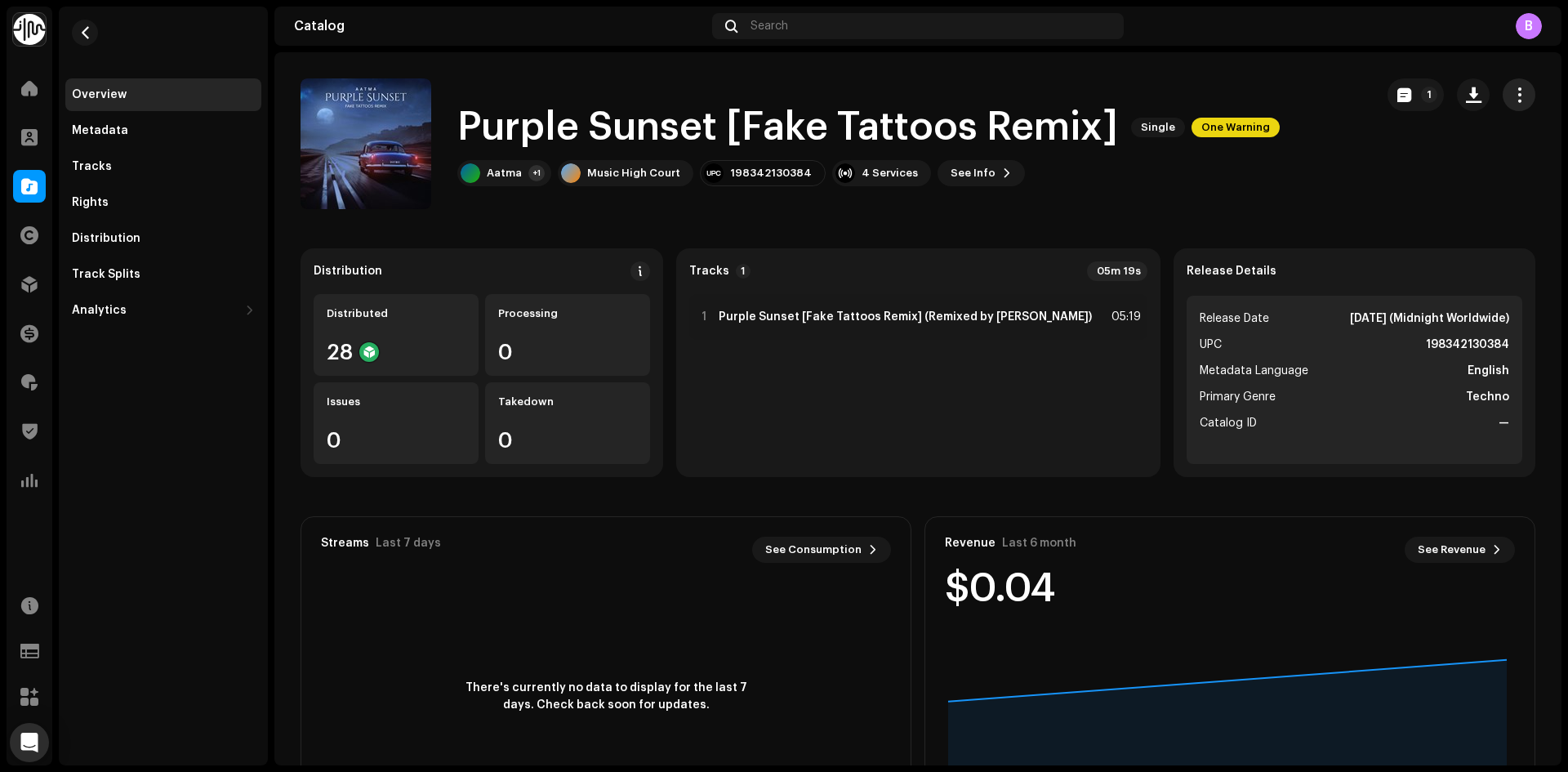
click at [1522, 99] on button "button" at bounding box center [1519, 95] width 33 height 33
click at [1370, 165] on span "Edit" at bounding box center [1371, 167] width 22 height 13
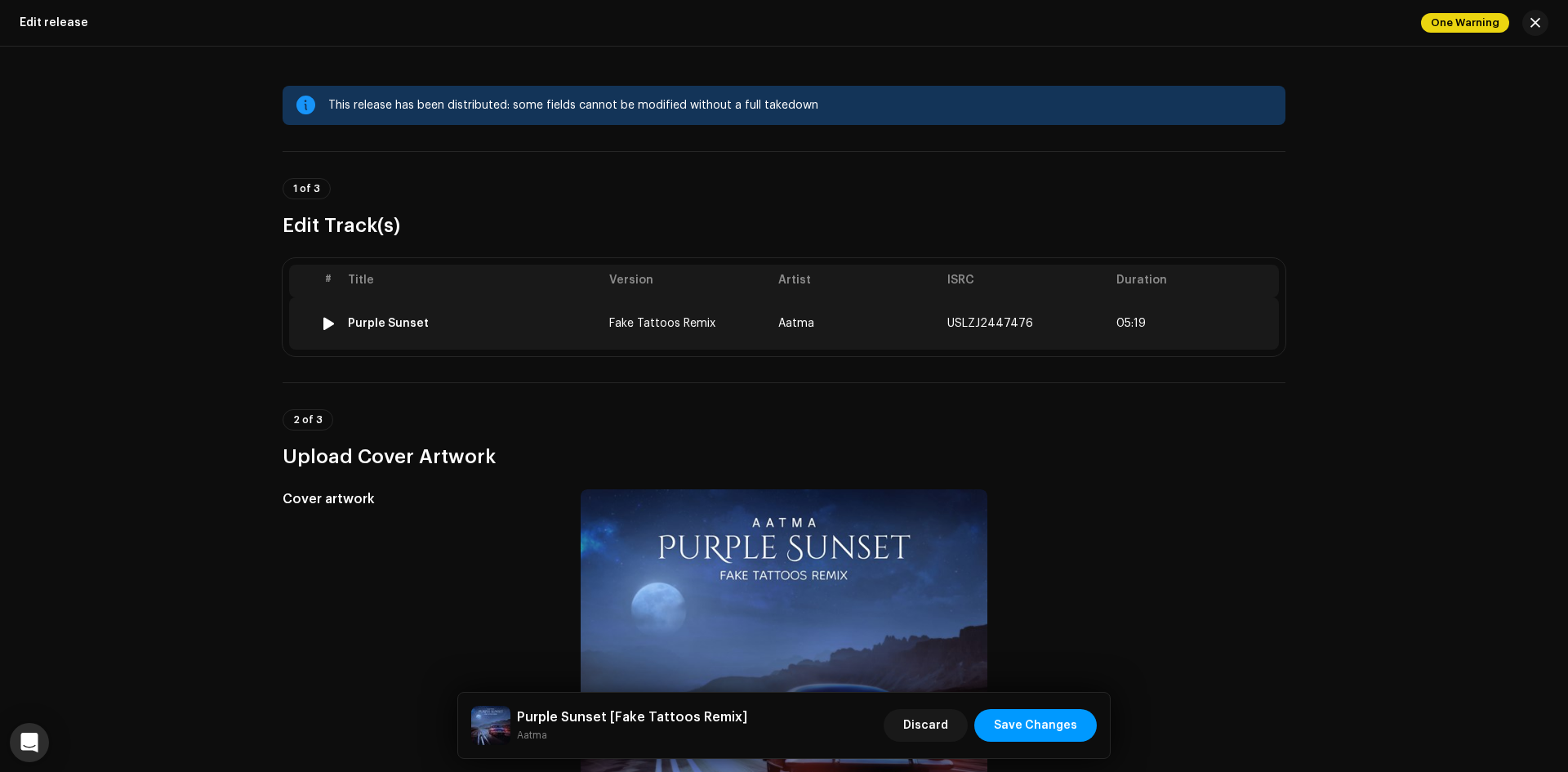
click at [584, 339] on td "Purple Sunset" at bounding box center [472, 323] width 261 height 52
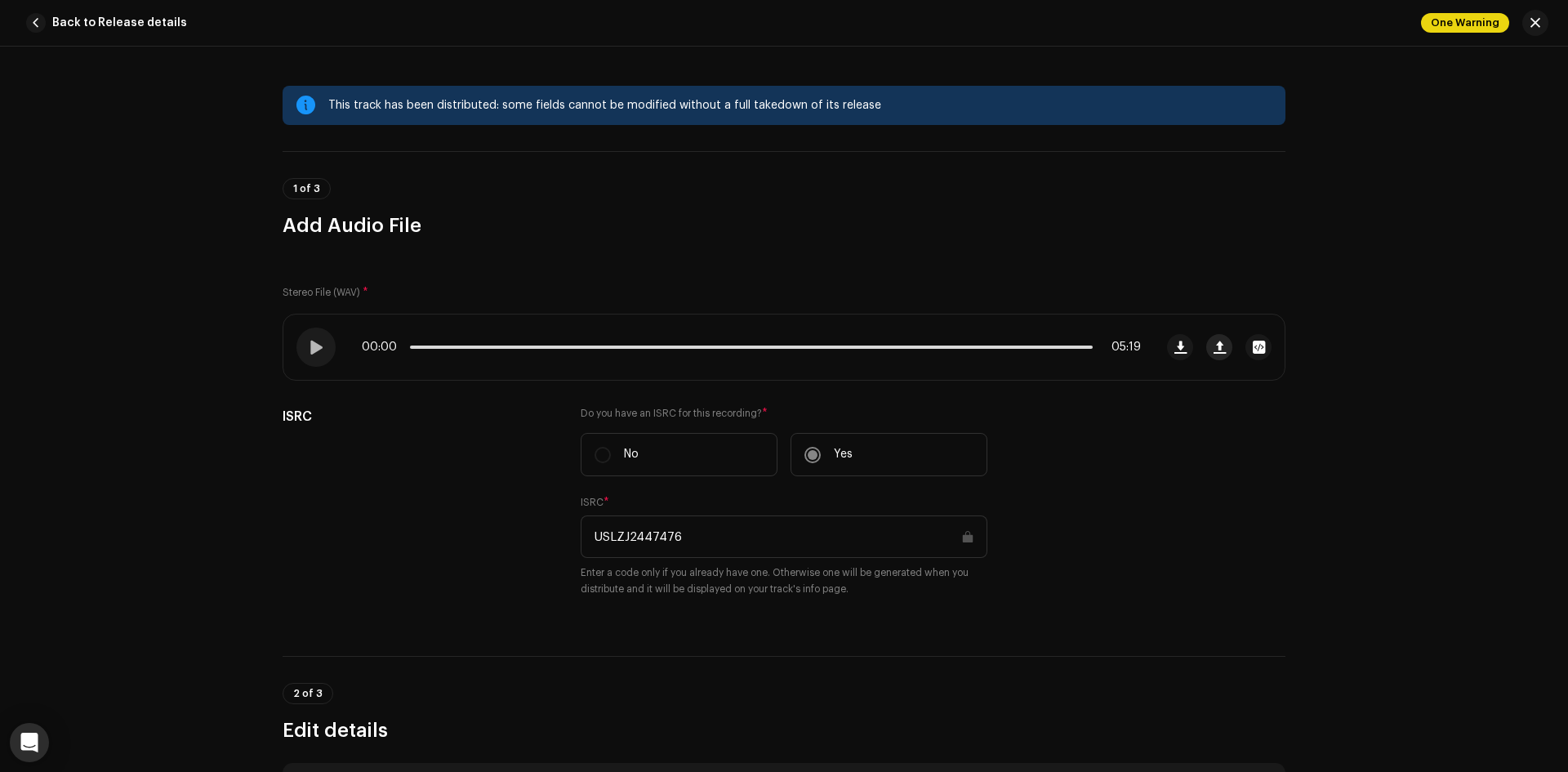
click at [1220, 342] on span "button" at bounding box center [1219, 347] width 12 height 13
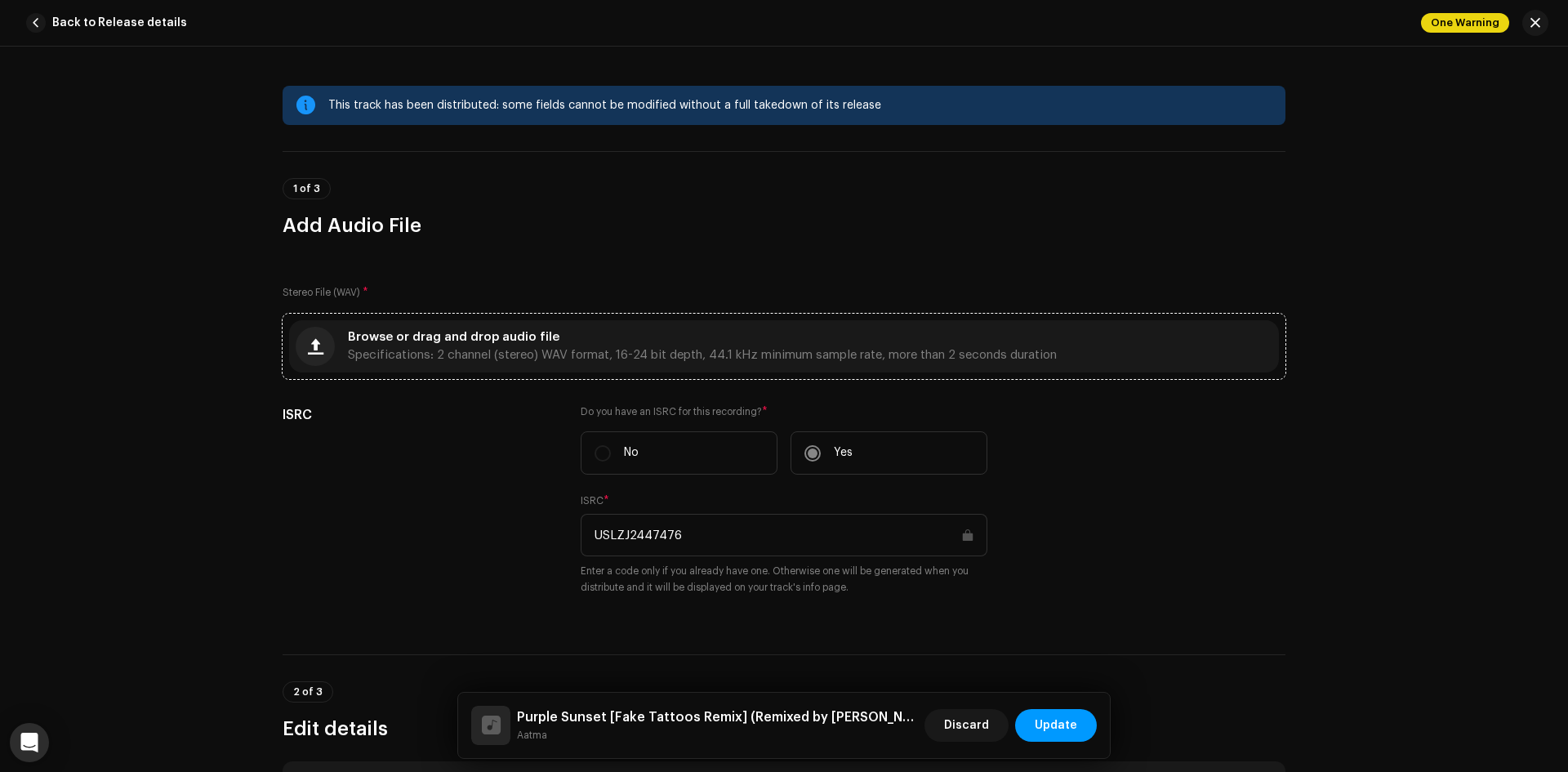
click at [809, 341] on div "Browse or drag and drop audio file Specifications: 2 channel (stereo) WAV forma…" at bounding box center [701, 347] width 709 height 29
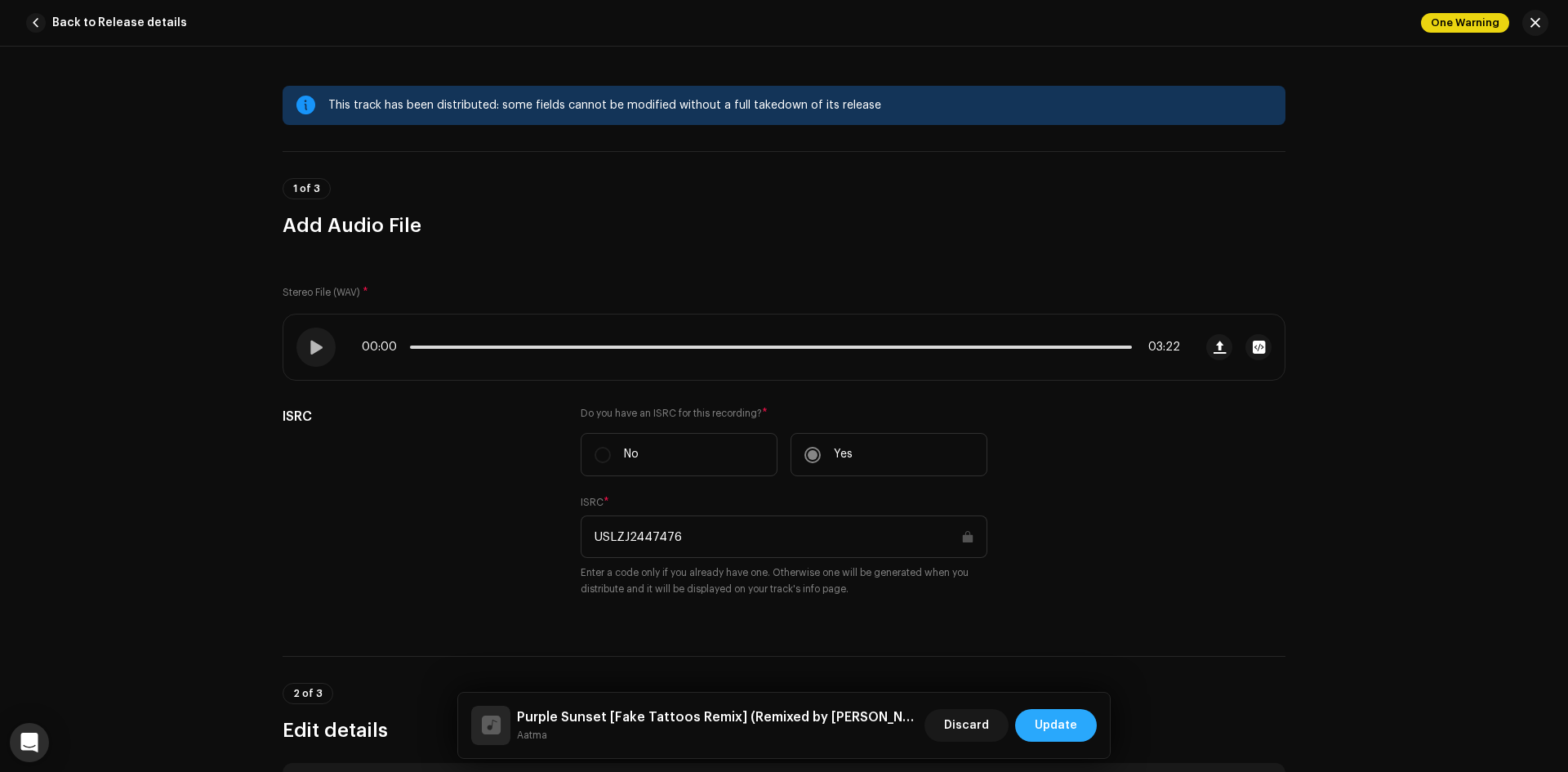
click at [1029, 732] on button "Update" at bounding box center [1055, 725] width 81 height 33
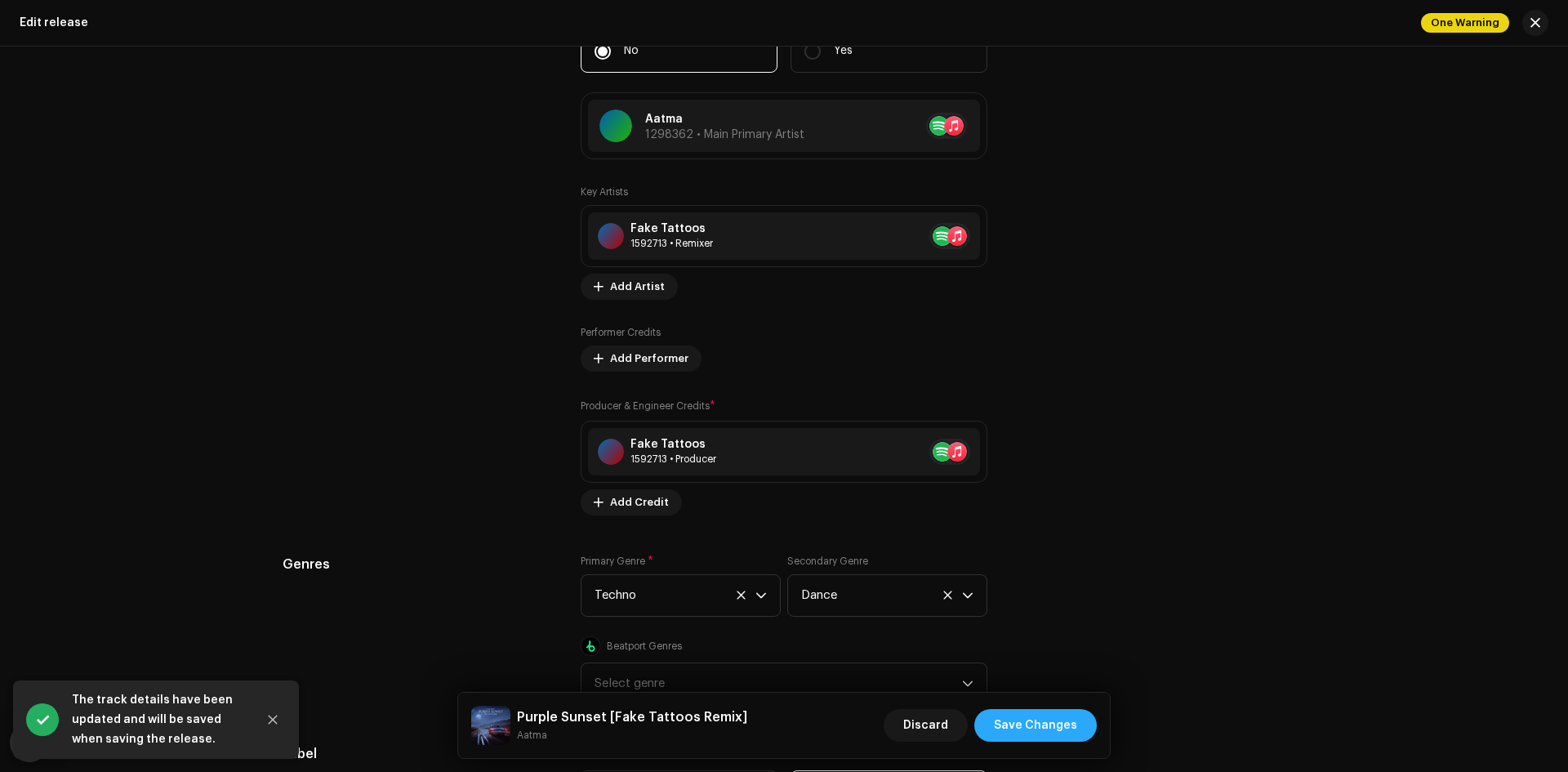
scroll to position [1715, 0]
click at [1079, 730] on button "Save Changes" at bounding box center [1035, 725] width 123 height 33
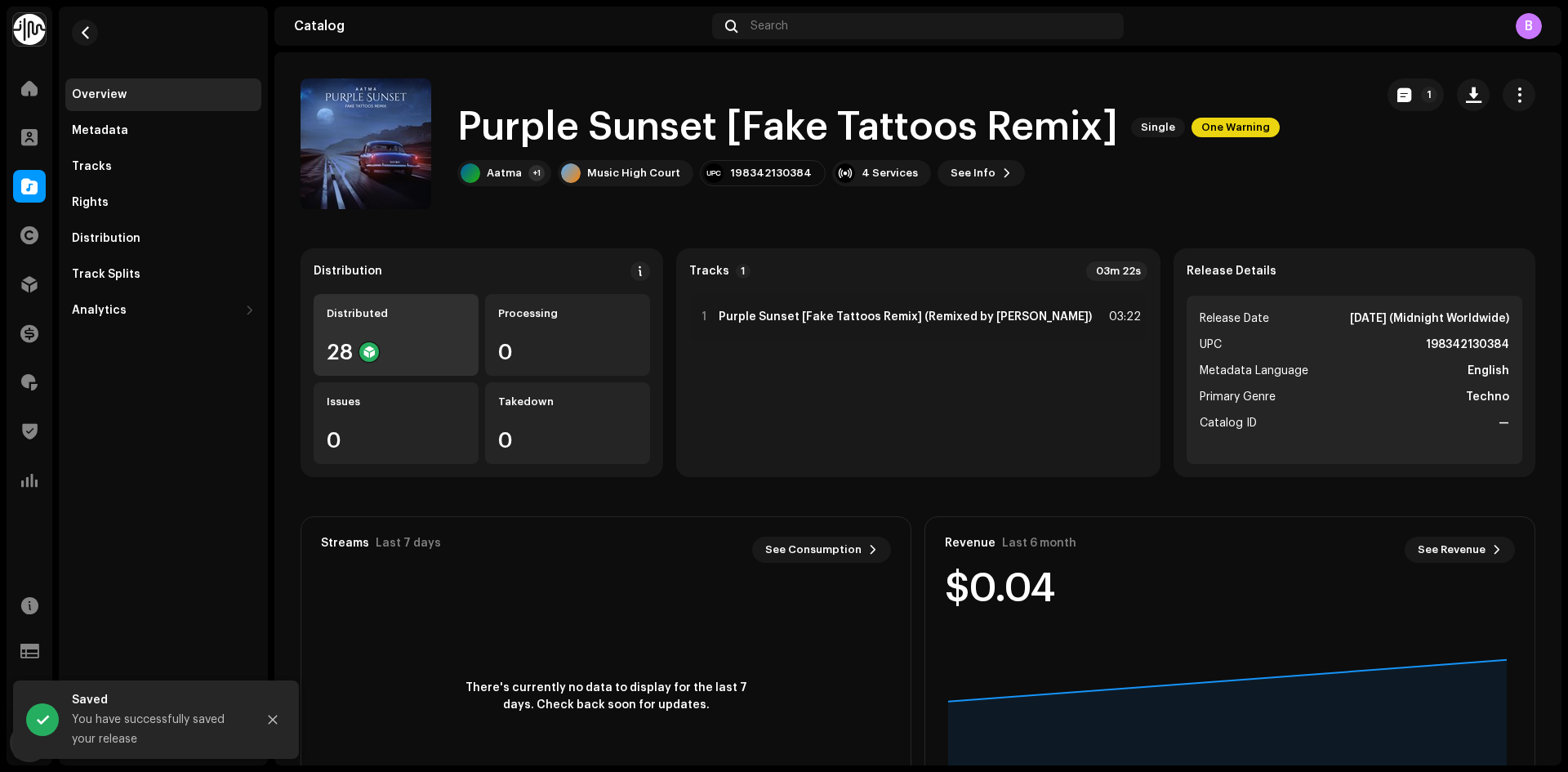
click at [407, 349] on div "28" at bounding box center [396, 351] width 139 height 21
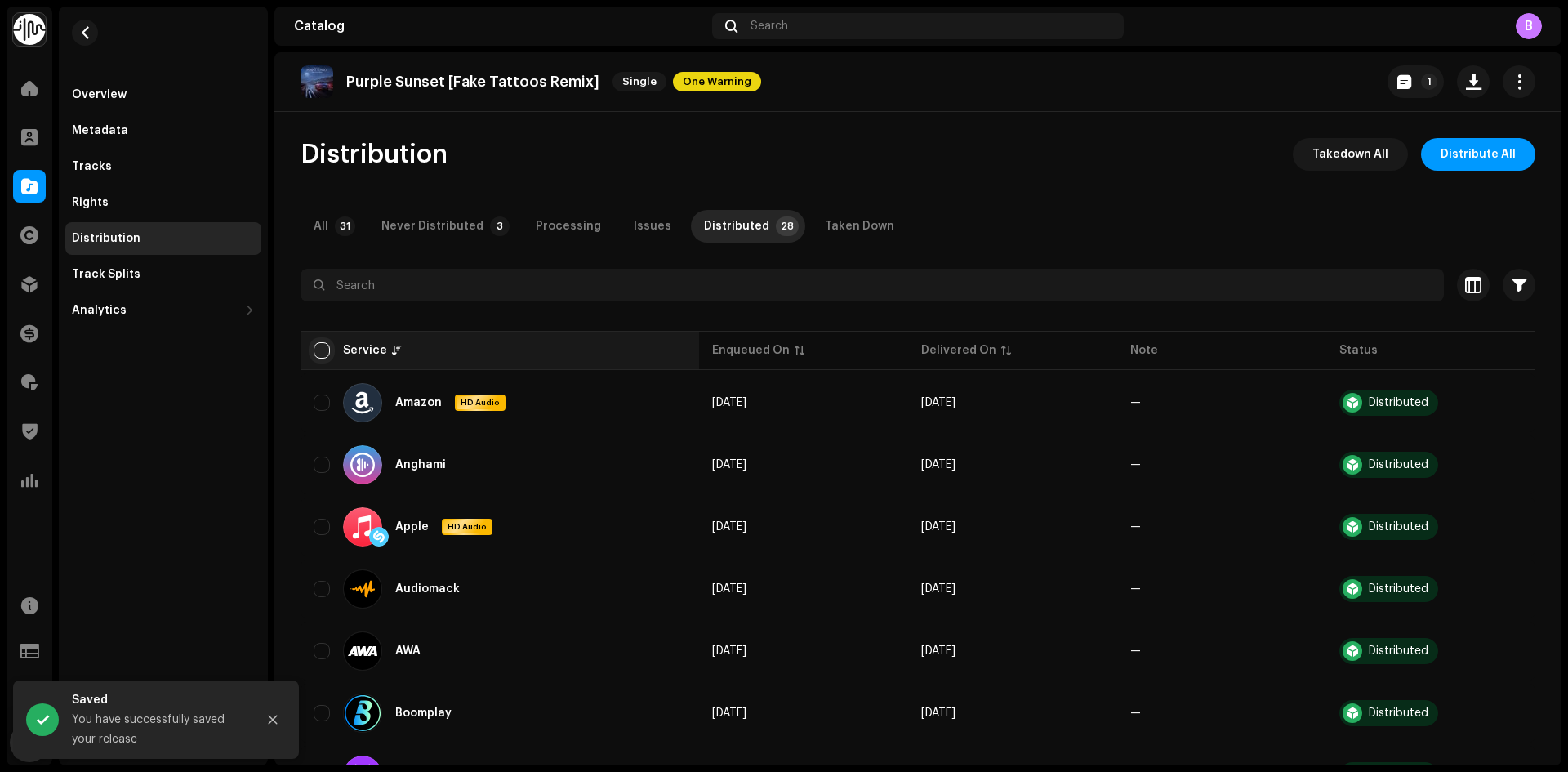
click at [325, 355] on input "checkbox" at bounding box center [322, 350] width 16 height 16
checkbox input "true"
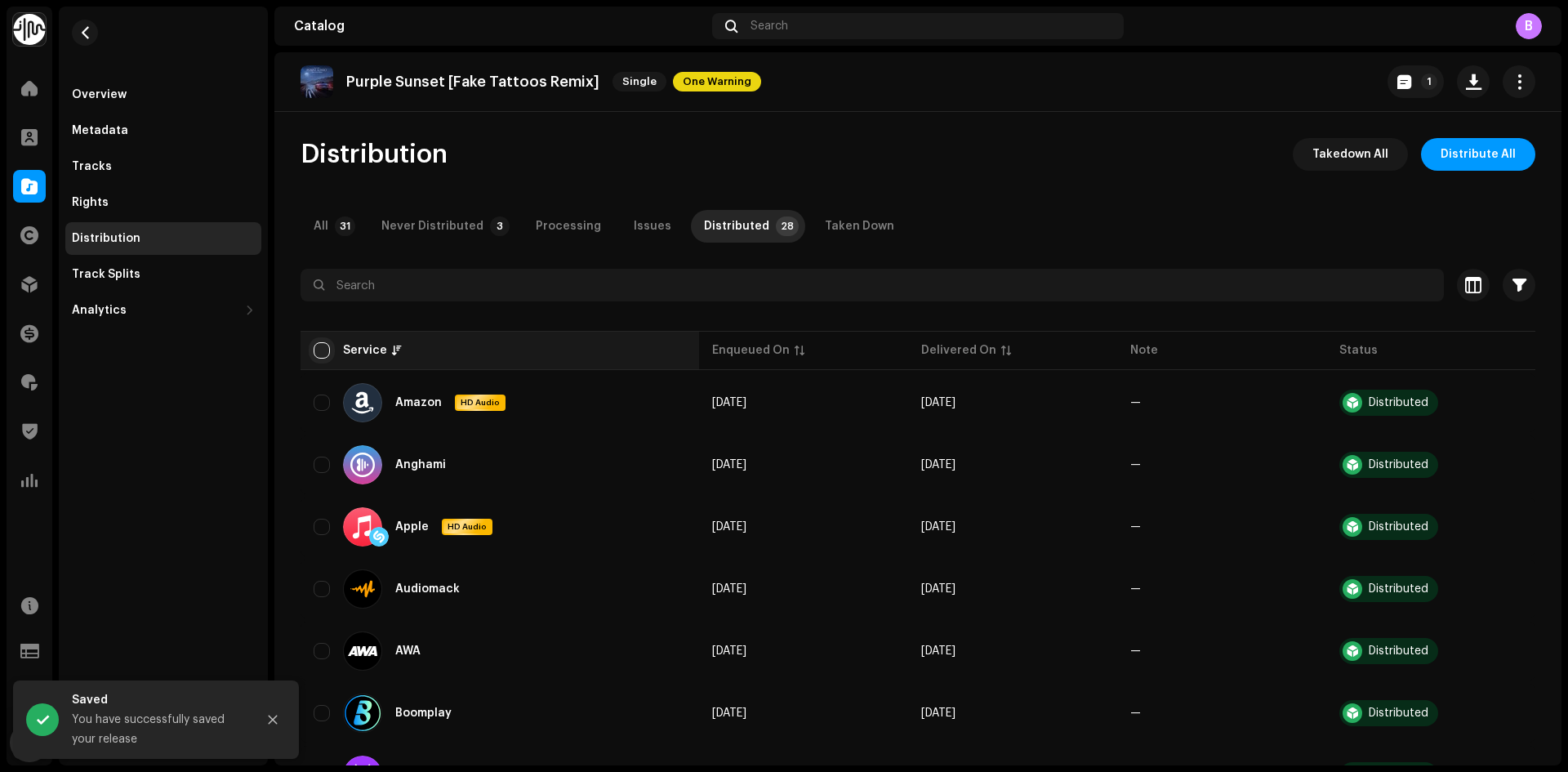
checkbox input "true"
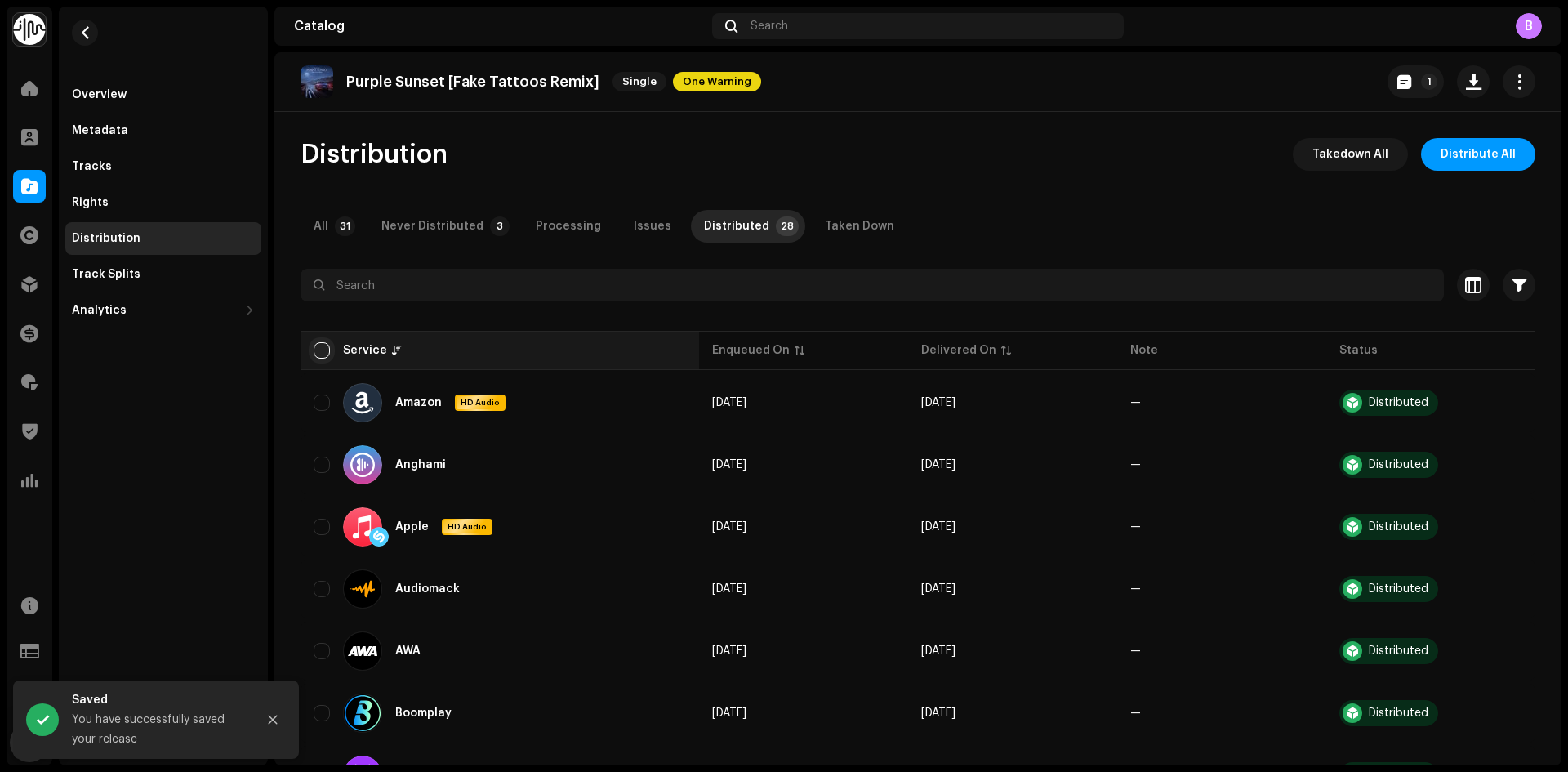
checkbox input "true"
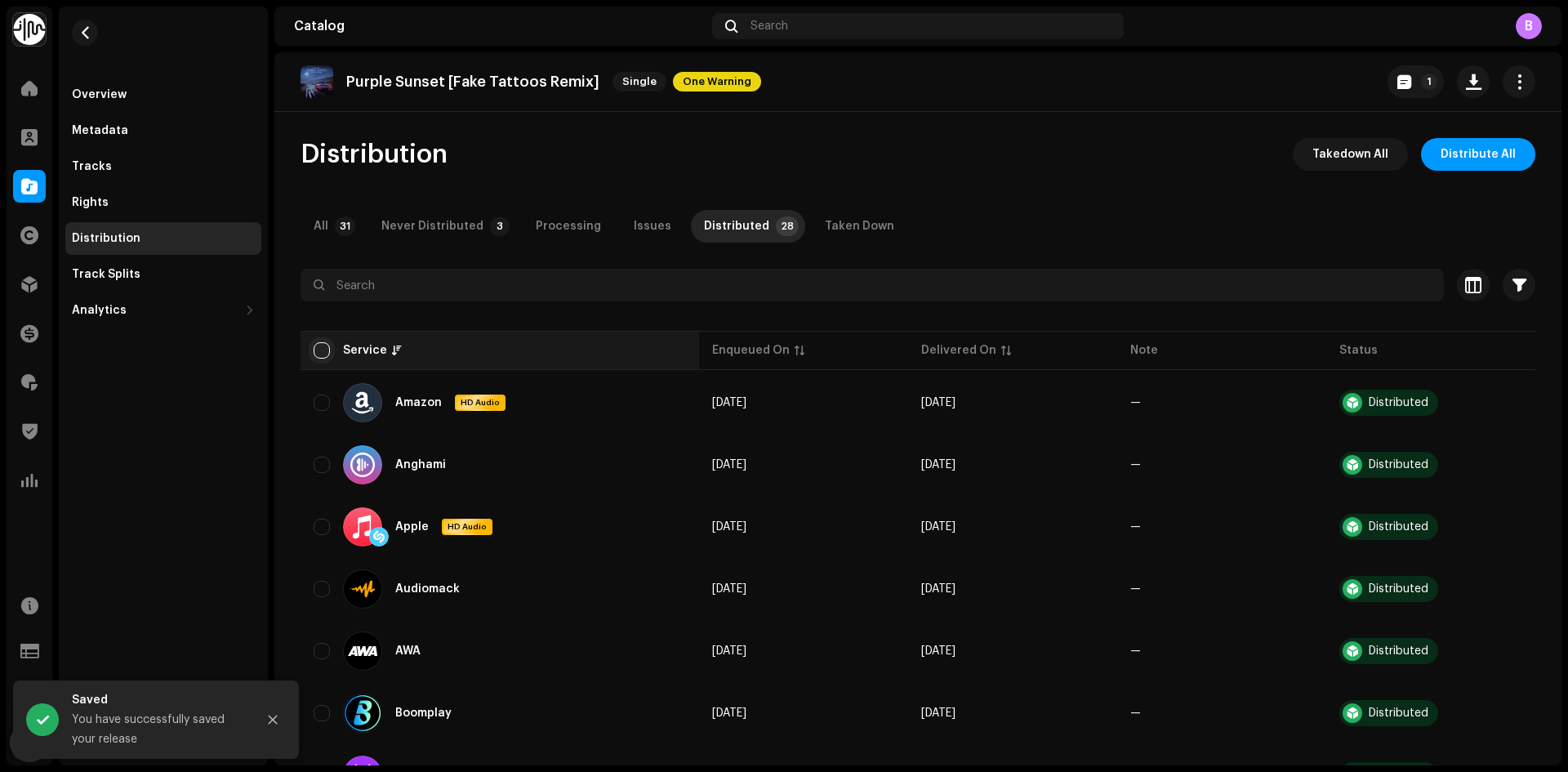
checkbox input "true"
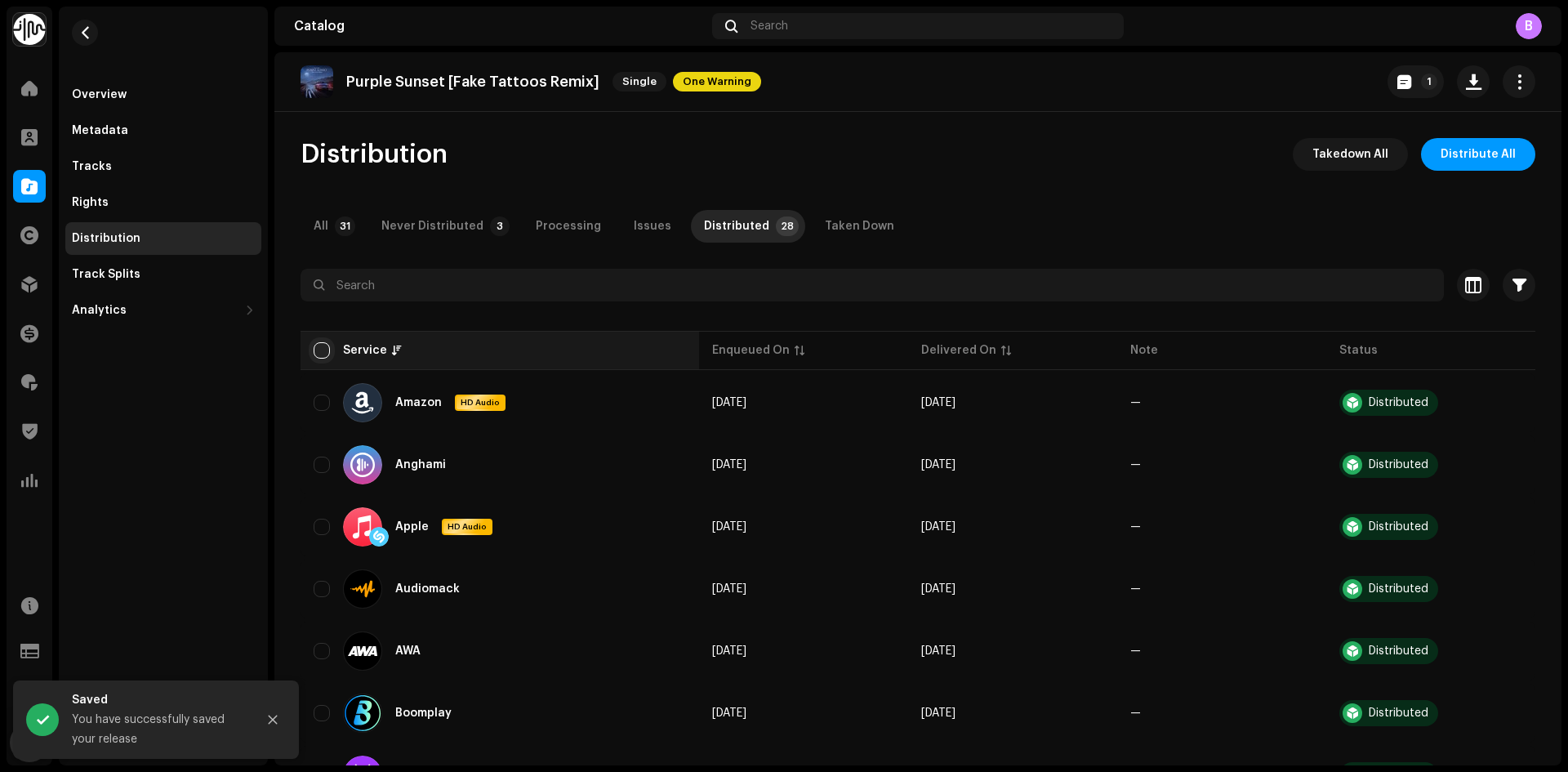
checkbox input "true"
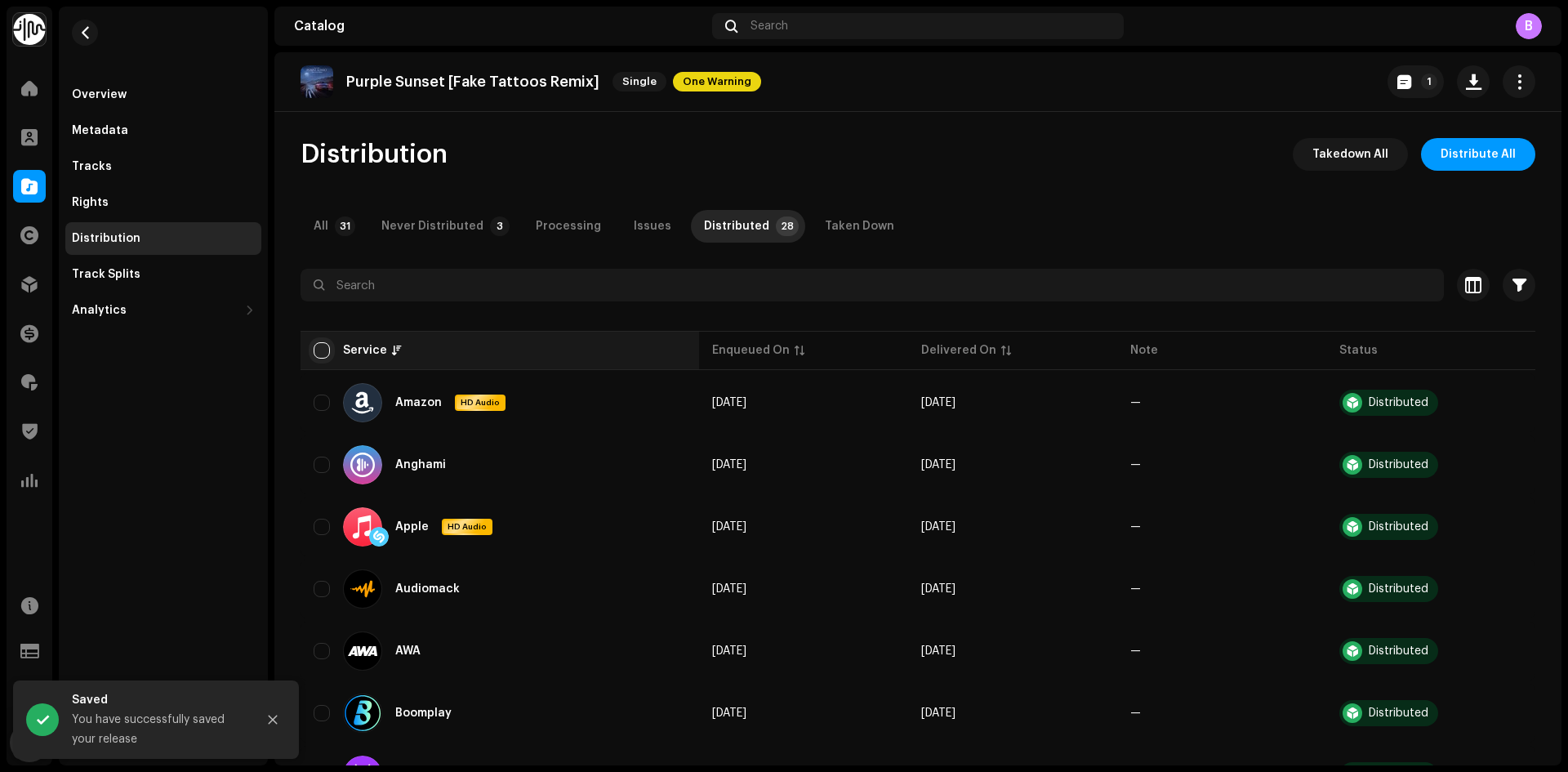
checkbox input "true"
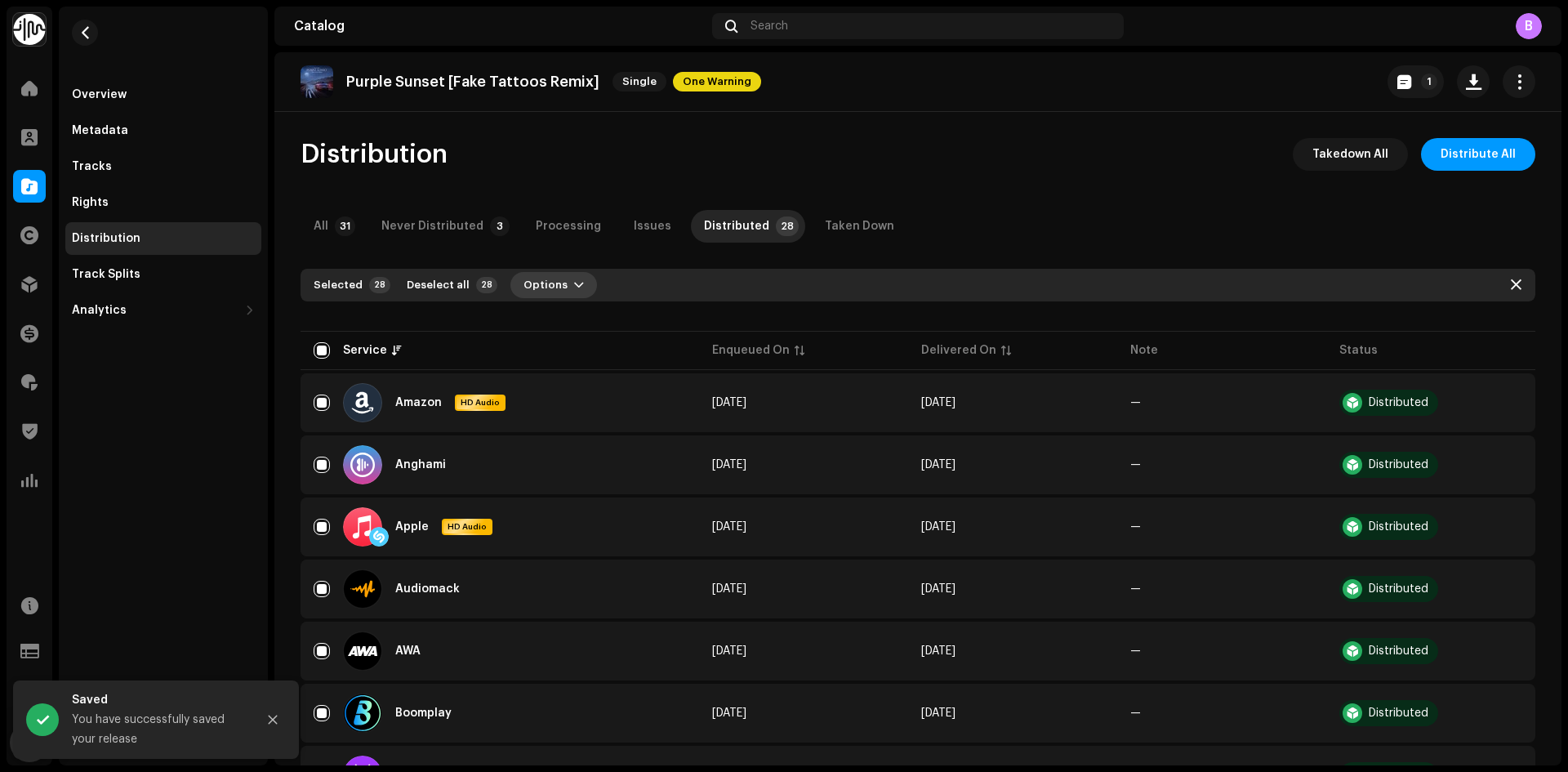
click at [545, 280] on span "Options" at bounding box center [545, 285] width 44 height 33
click at [576, 316] on div "Distribute" at bounding box center [591, 322] width 152 height 13
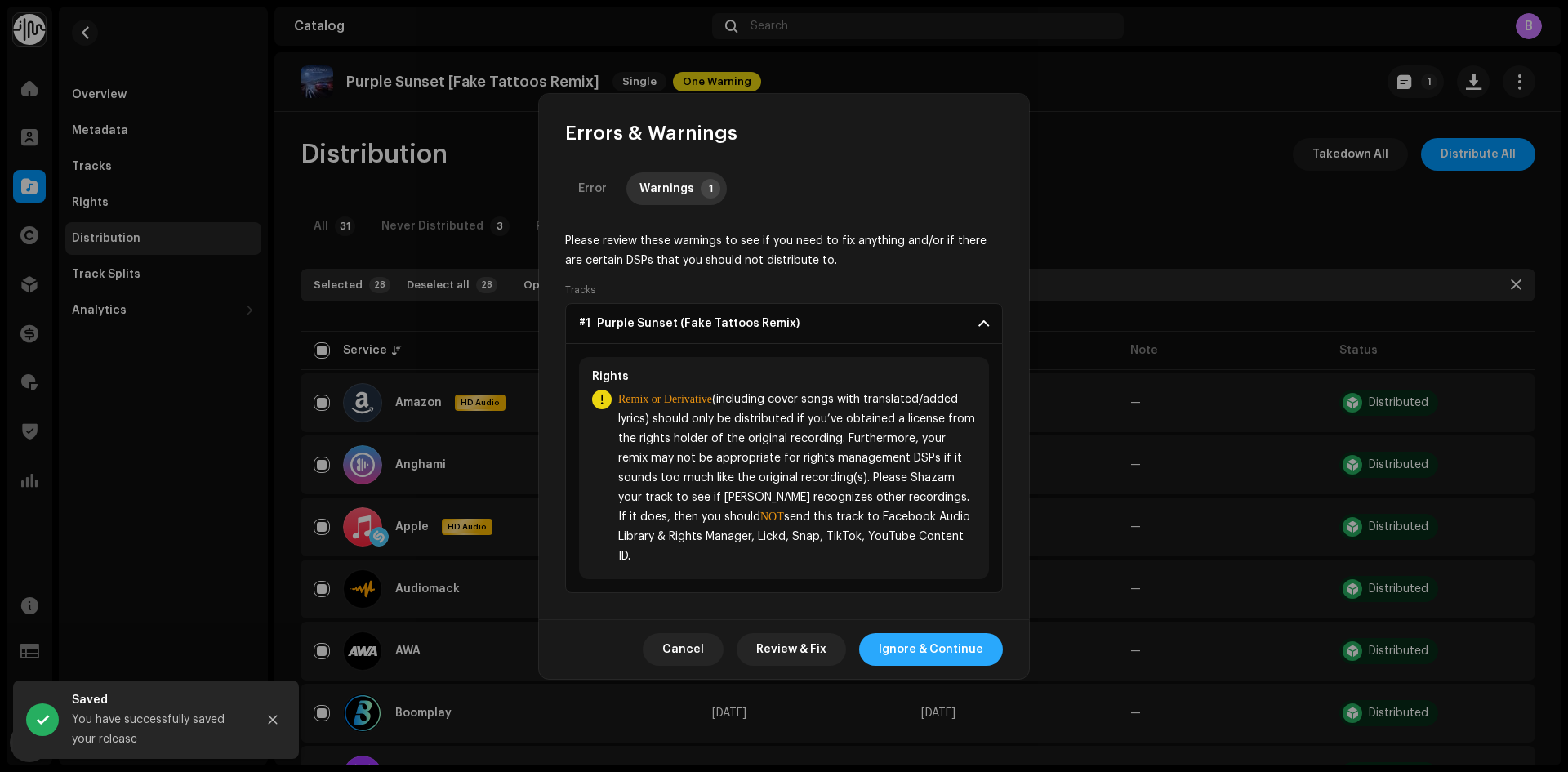
click at [961, 649] on span "Ignore & Continue" at bounding box center [931, 649] width 104 height 33
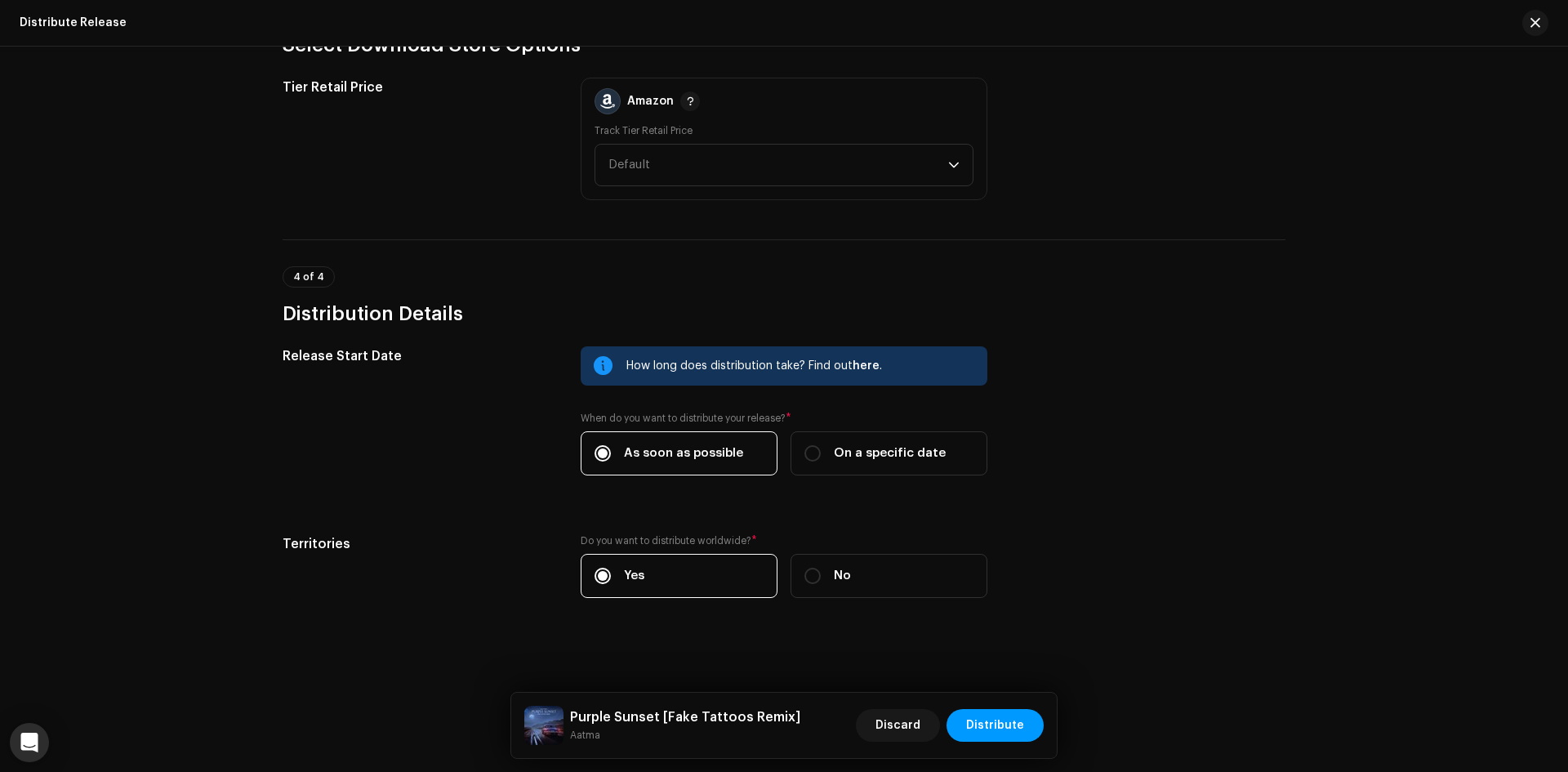
scroll to position [2065, 0]
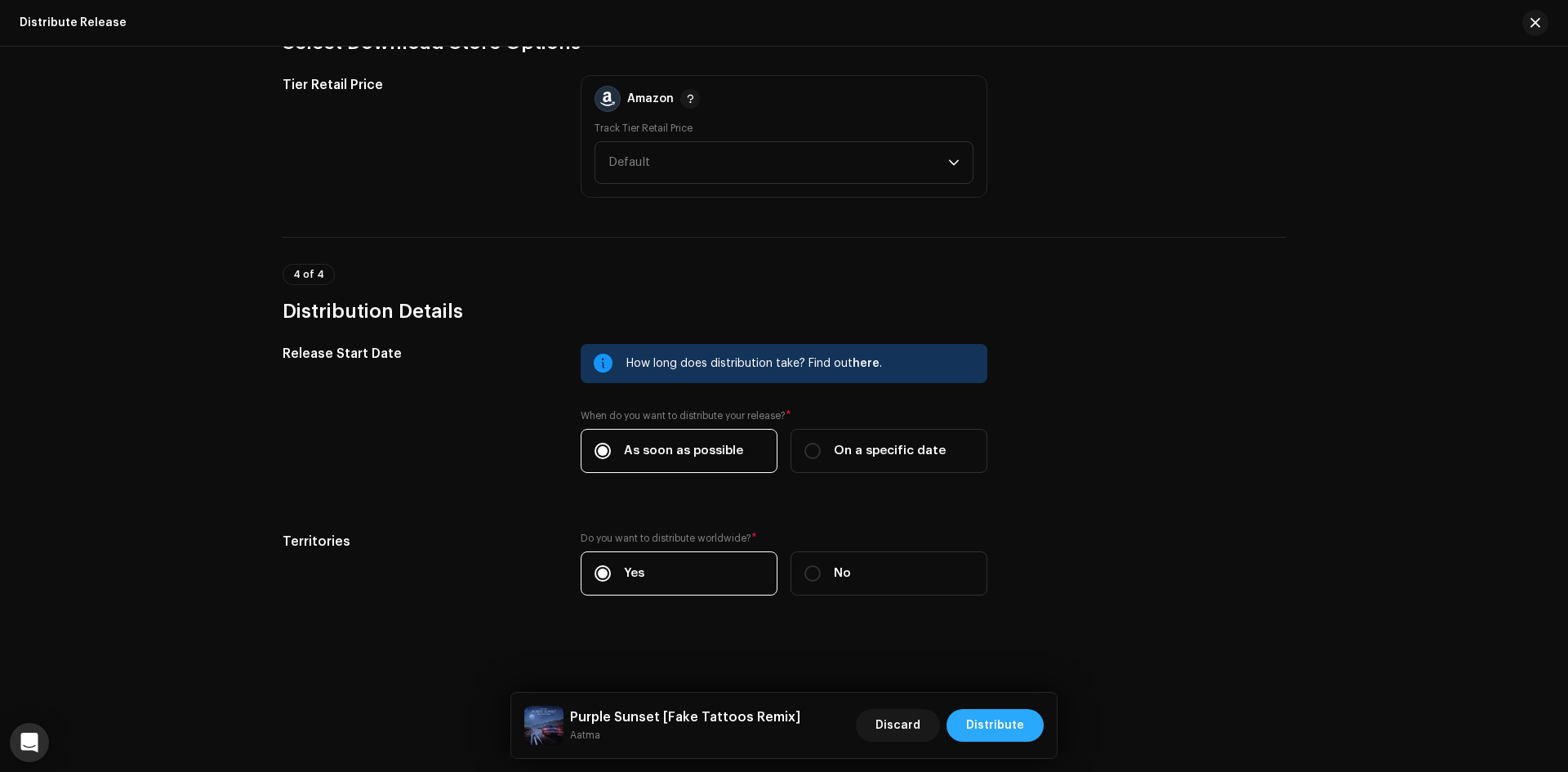
click at [1004, 724] on span "Distribute" at bounding box center [994, 725] width 58 height 33
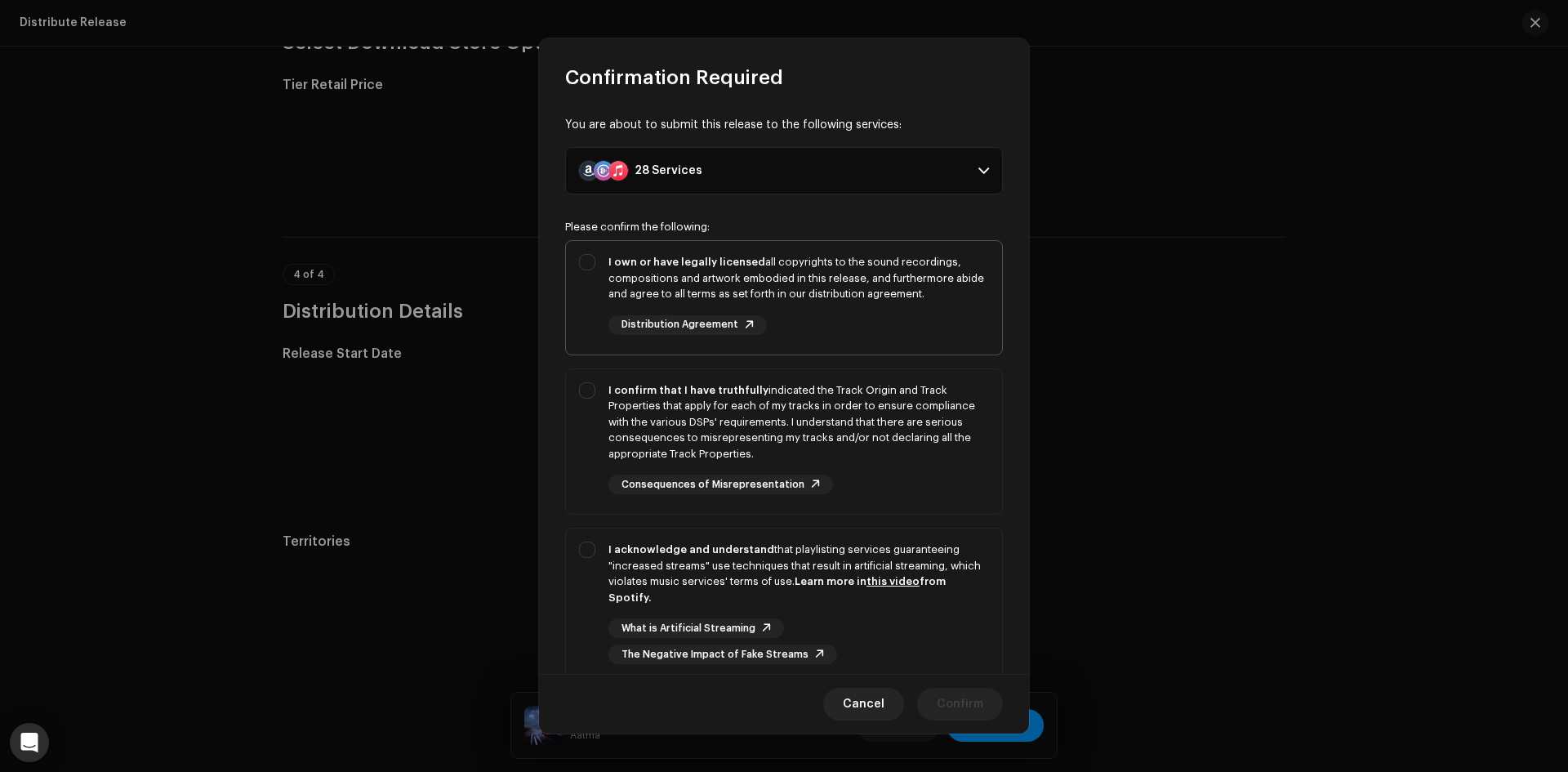
click at [655, 308] on div "I own or have legally licensed all copyrights to the sound recordings, composit…" at bounding box center [798, 295] width 380 height 80
checkbox input "true"
click at [656, 393] on strong "I confirm that I have truthfully" at bounding box center [688, 391] width 160 height 11
checkbox input "true"
click at [716, 544] on strong "I acknowledge and understand" at bounding box center [690, 550] width 165 height 11
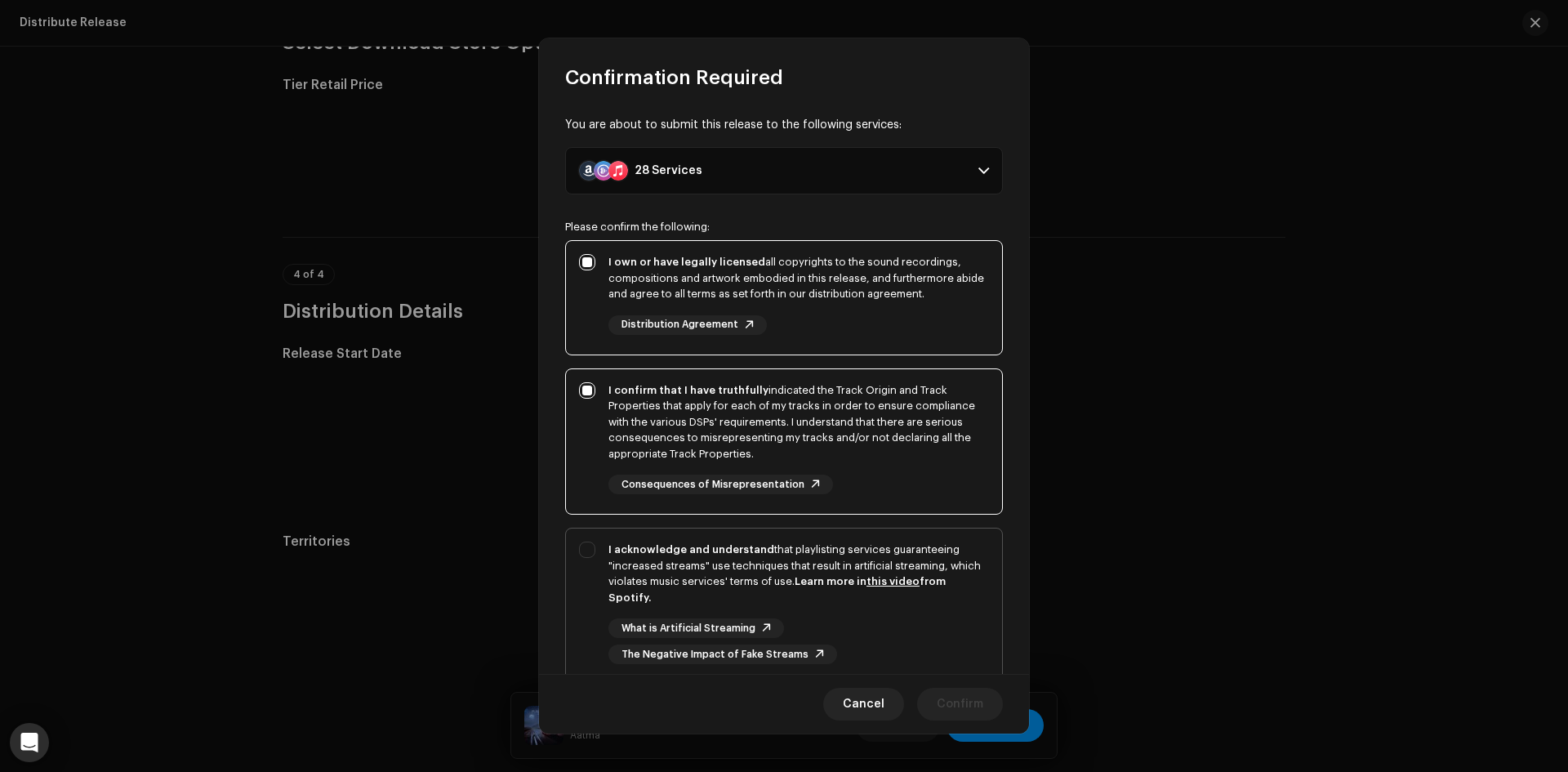
checkbox input "true"
click at [959, 708] on span "Confirm" at bounding box center [959, 704] width 47 height 33
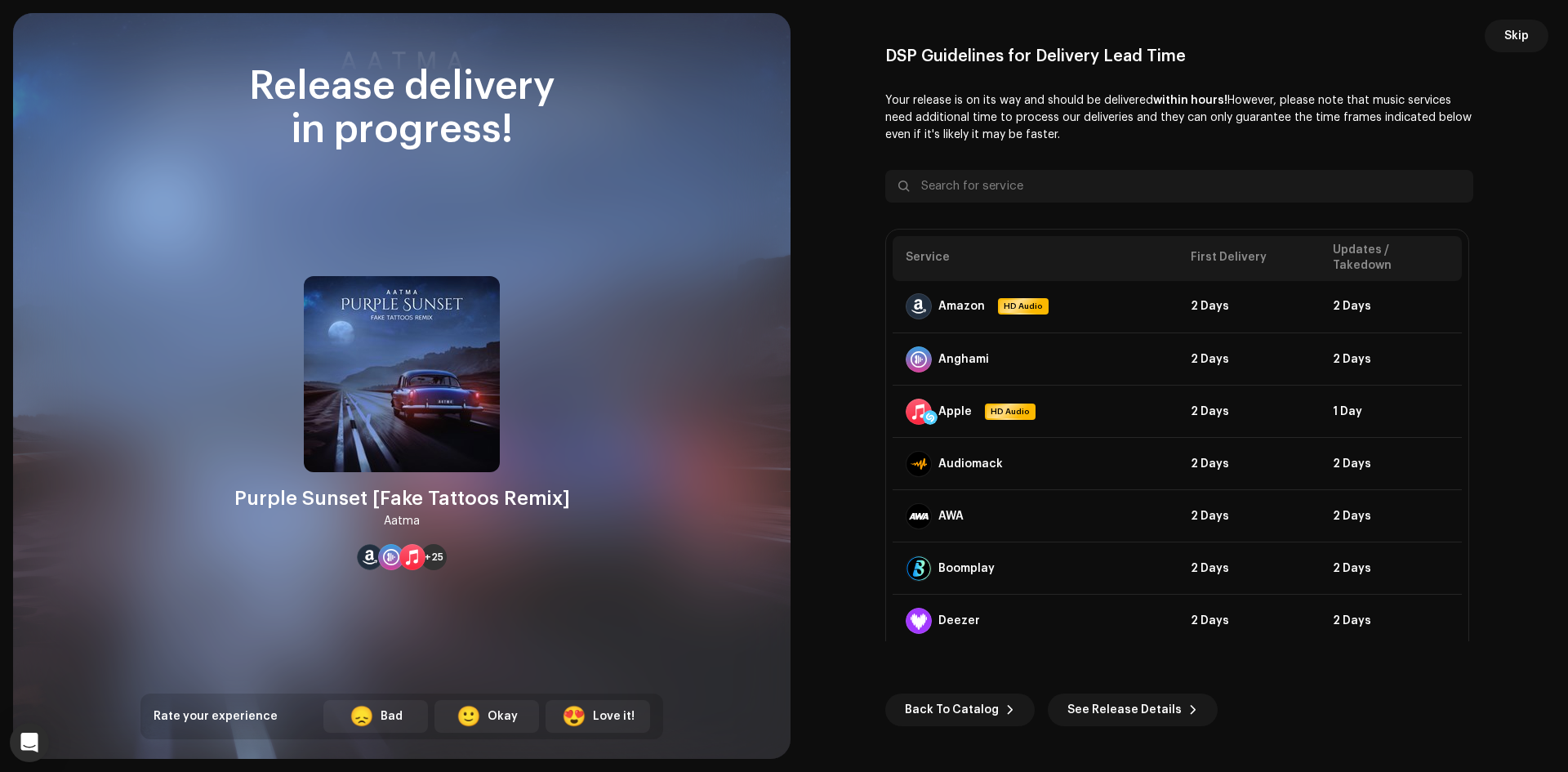
click at [1502, 48] on button "Skip" at bounding box center [1517, 36] width 64 height 33
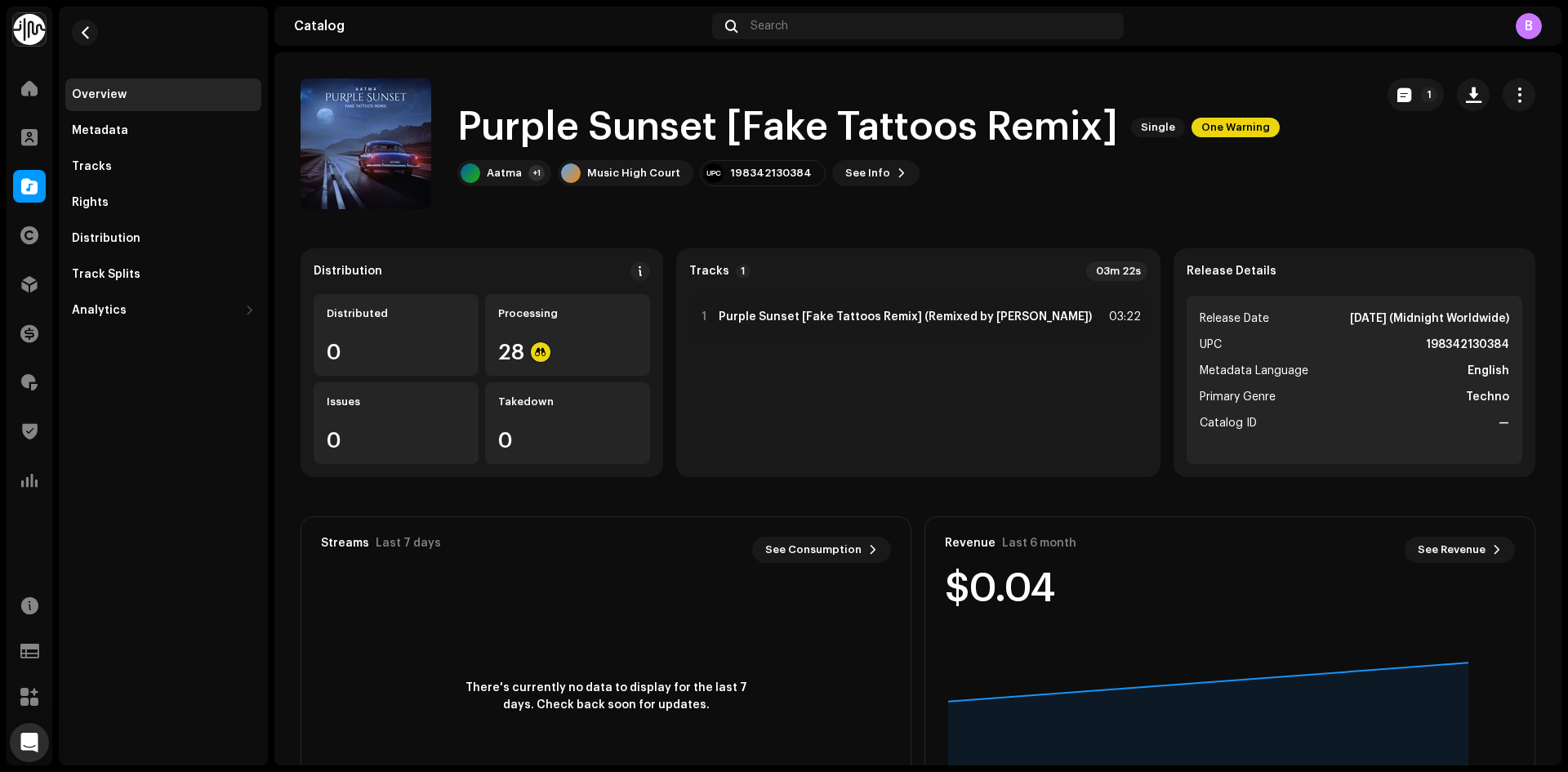
click at [611, 204] on div "Purple Sunset [Fake Tattoos Remix] Single One Warning Aatma +1 Music High Court…" at bounding box center [831, 144] width 1061 height 131
